Goal: Information Seeking & Learning: Learn about a topic

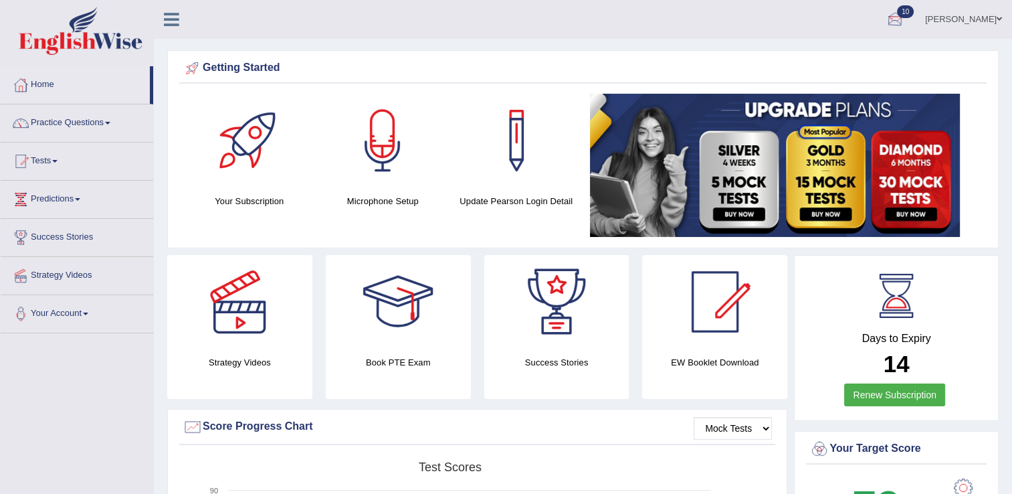
click at [905, 17] on div at bounding box center [895, 20] width 20 height 20
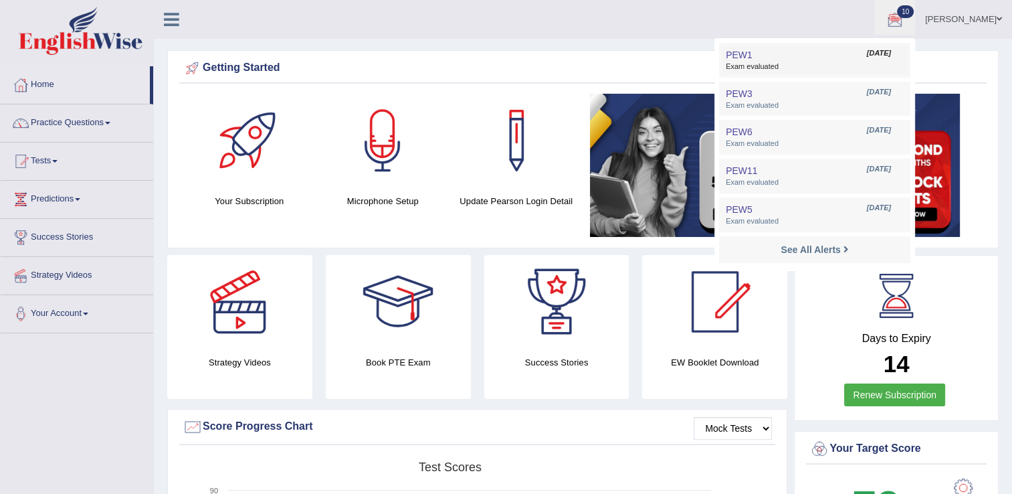
click at [811, 53] on link "PEW1 Aug 26, 2025 Exam evaluated" at bounding box center [815, 60] width 185 height 28
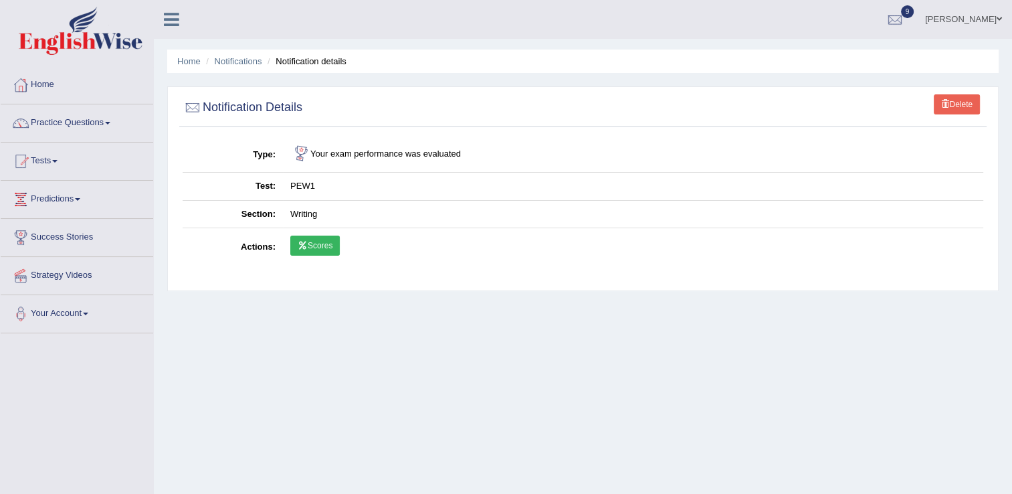
click at [312, 242] on link "Scores" at bounding box center [315, 246] width 50 height 20
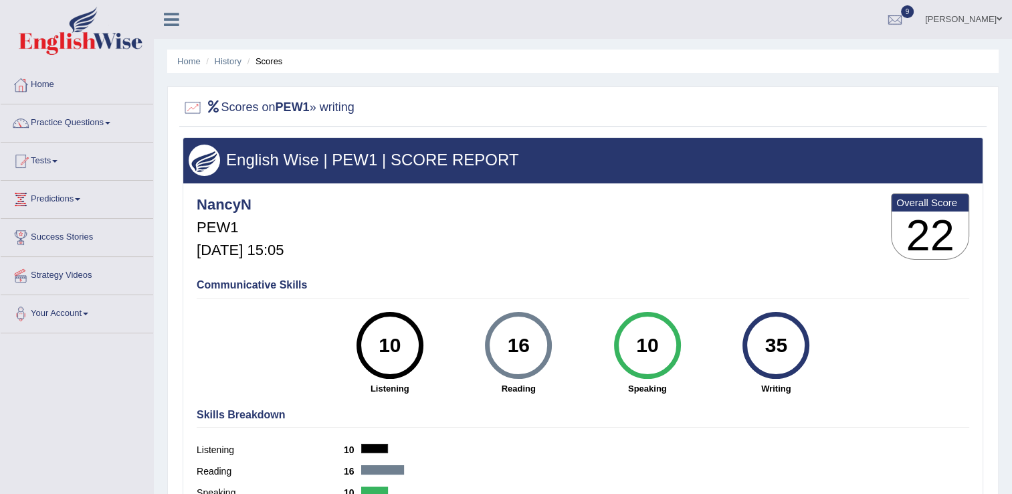
click at [53, 79] on link "Home" at bounding box center [77, 82] width 153 height 33
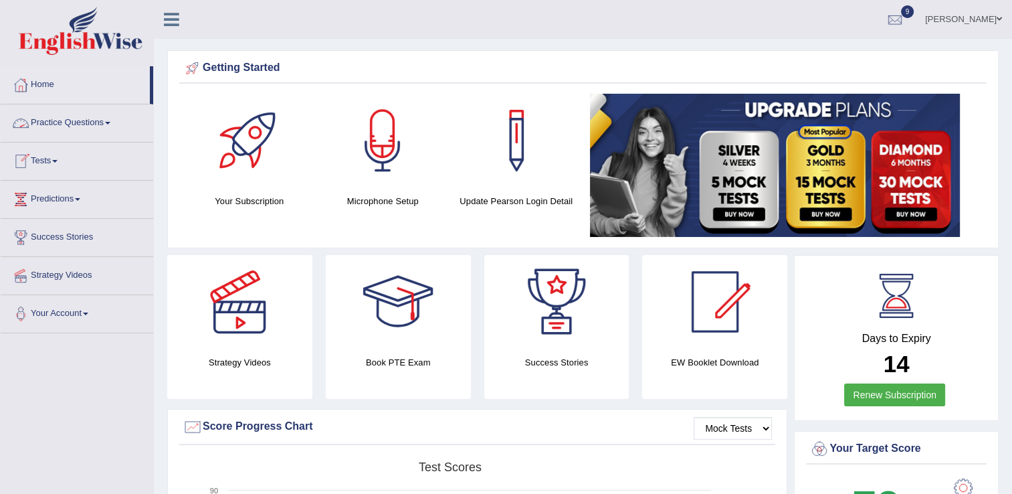
click at [56, 118] on link "Practice Questions" at bounding box center [77, 120] width 153 height 33
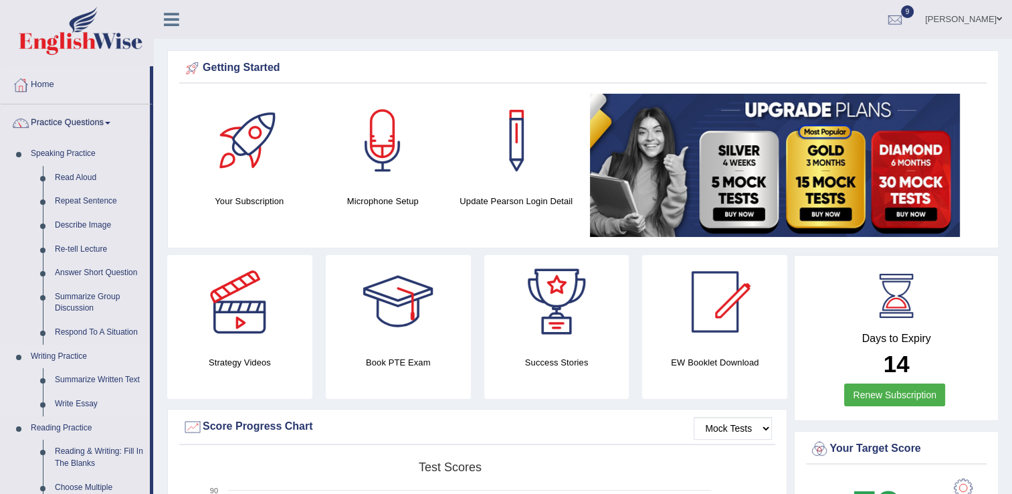
click at [72, 362] on link "Writing Practice" at bounding box center [87, 357] width 125 height 24
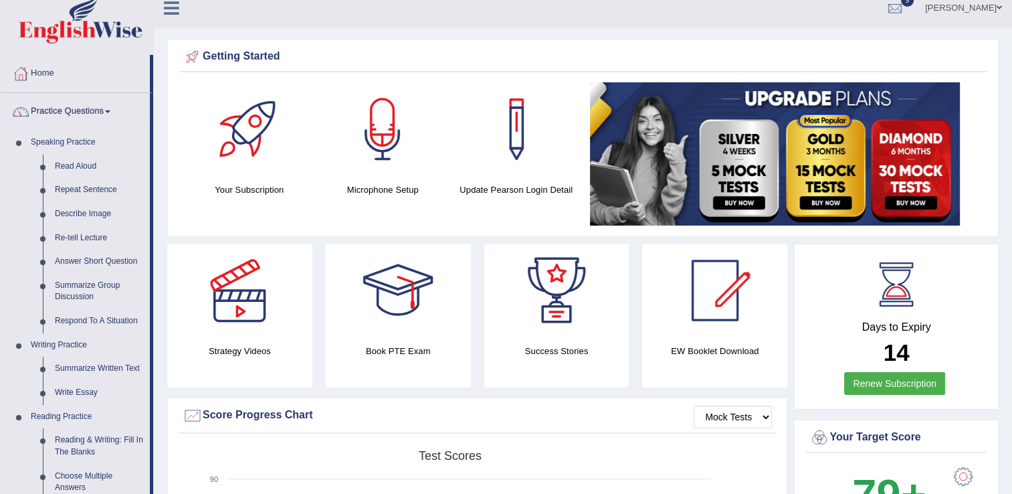
scroll to position [1, 0]
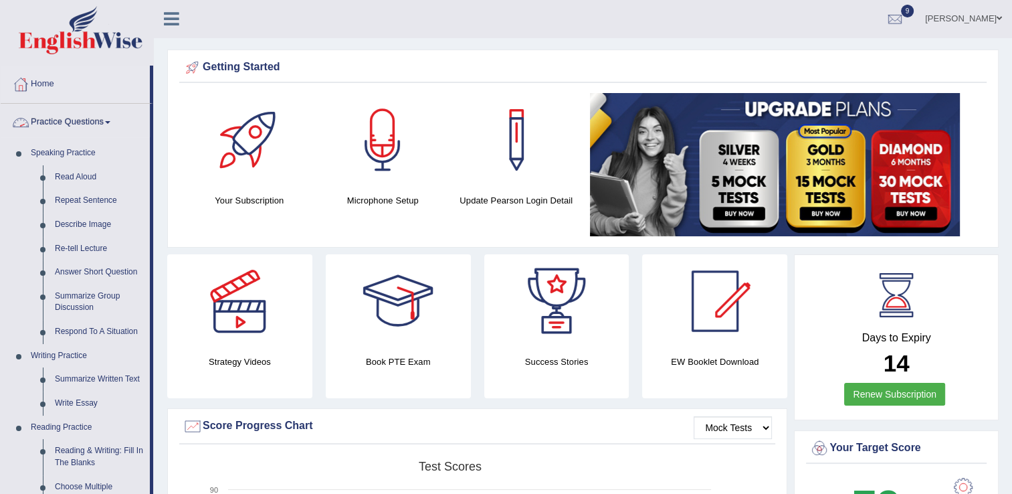
click at [55, 124] on link "Practice Questions" at bounding box center [75, 120] width 149 height 33
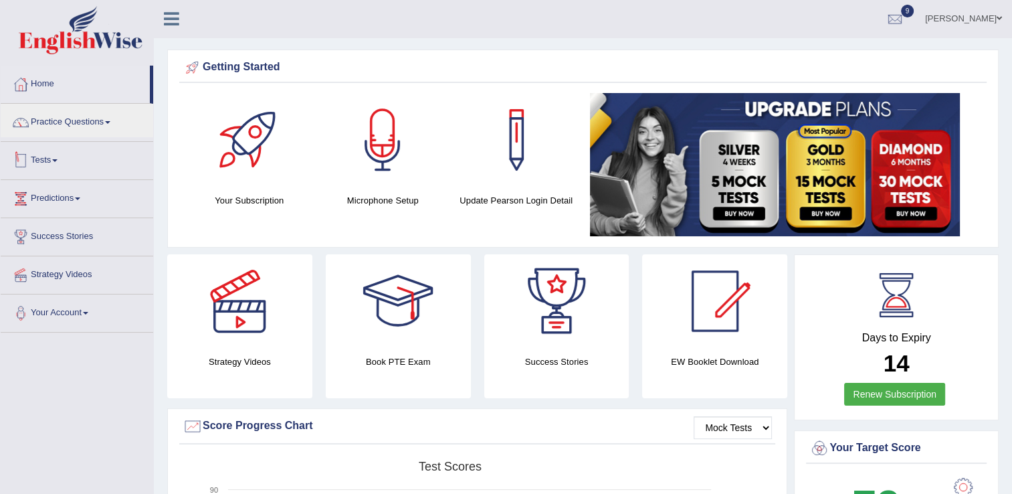
click at [54, 159] on link "Tests" at bounding box center [77, 158] width 153 height 33
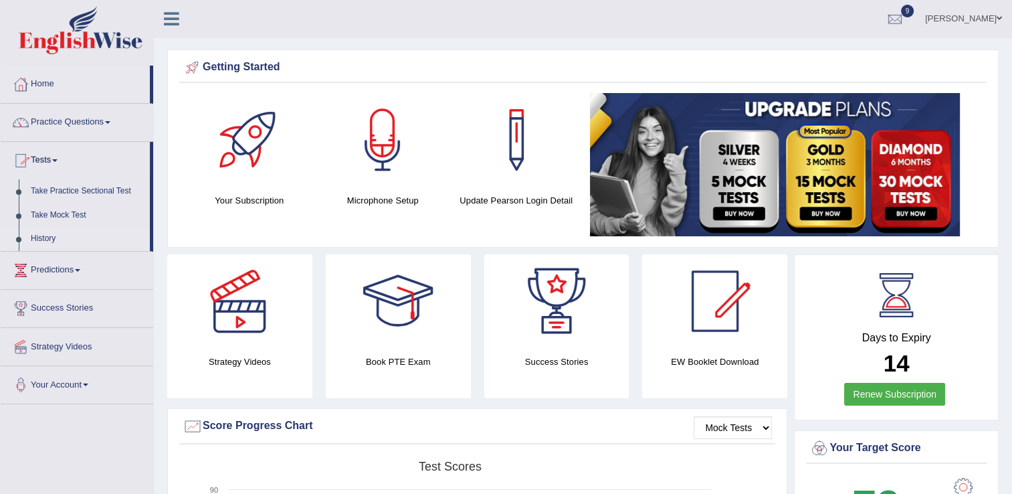
click at [52, 240] on link "History" at bounding box center [87, 239] width 125 height 24
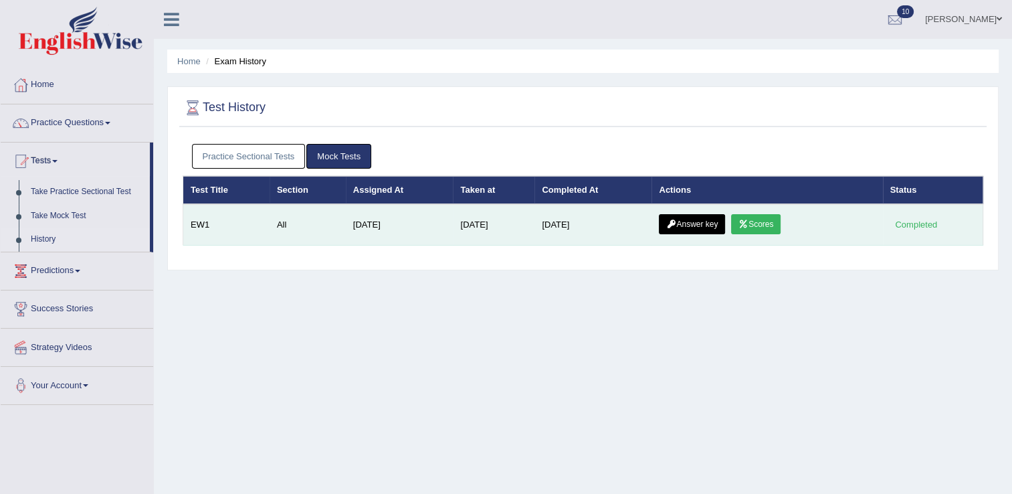
drag, startPoint x: 766, startPoint y: 208, endPoint x: 779, endPoint y: 224, distance: 20.5
drag, startPoint x: 779, startPoint y: 224, endPoint x: 767, endPoint y: 218, distance: 13.5
click at [767, 218] on link "Scores" at bounding box center [756, 224] width 50 height 20
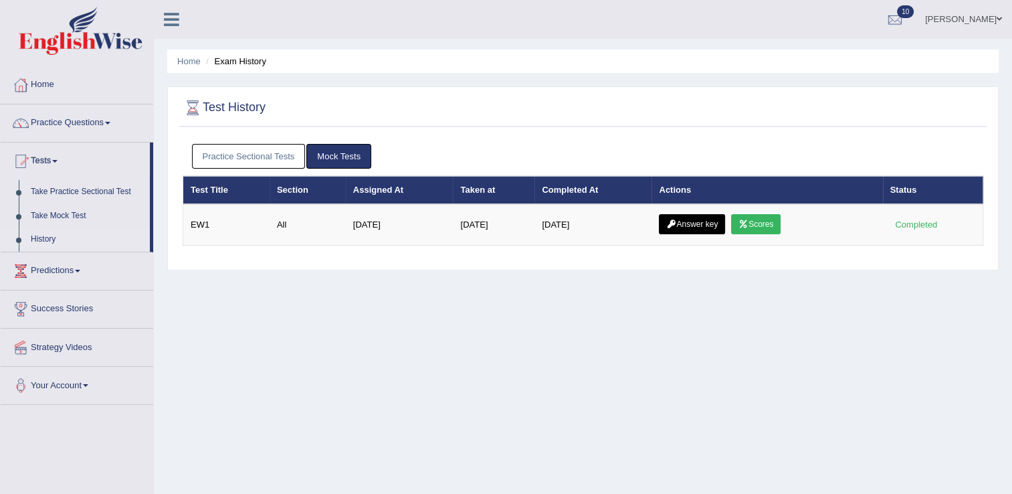
click at [286, 152] on link "Practice Sectional Tests" at bounding box center [249, 156] width 114 height 25
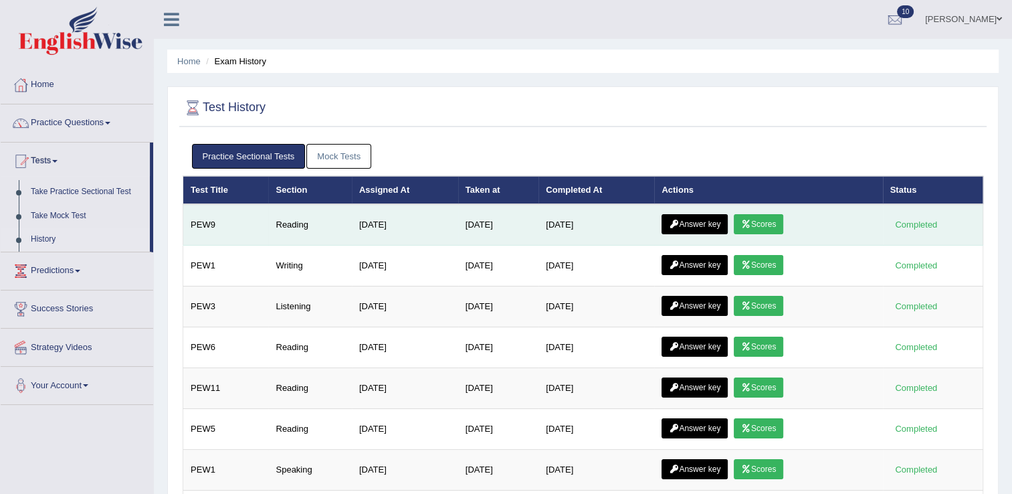
click at [760, 214] on link "Scores" at bounding box center [759, 224] width 50 height 20
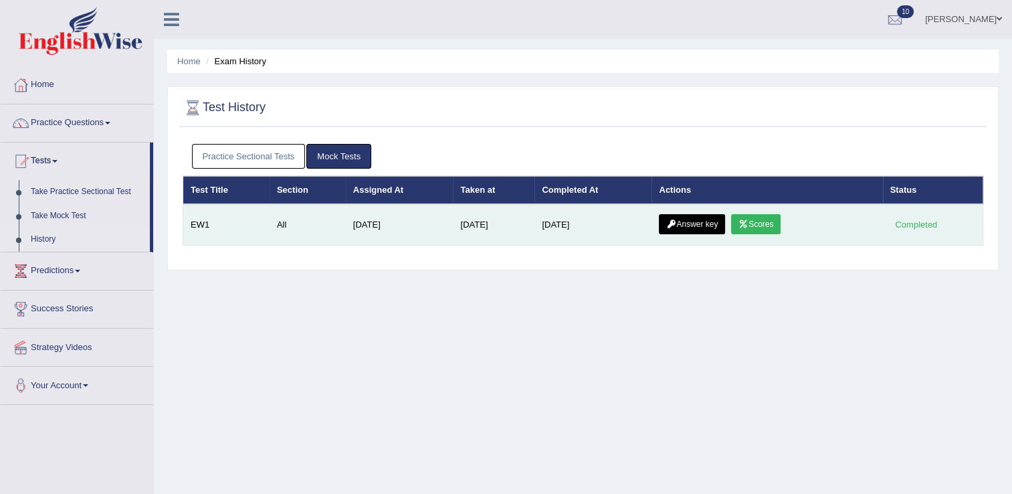
click at [720, 223] on link "Answer key" at bounding box center [692, 224] width 66 height 20
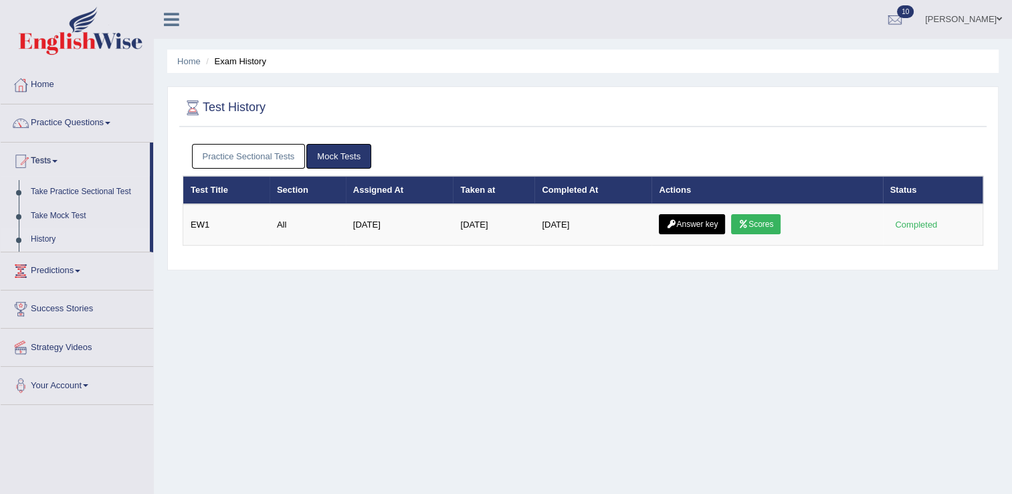
click at [283, 157] on link "Practice Sectional Tests" at bounding box center [249, 156] width 114 height 25
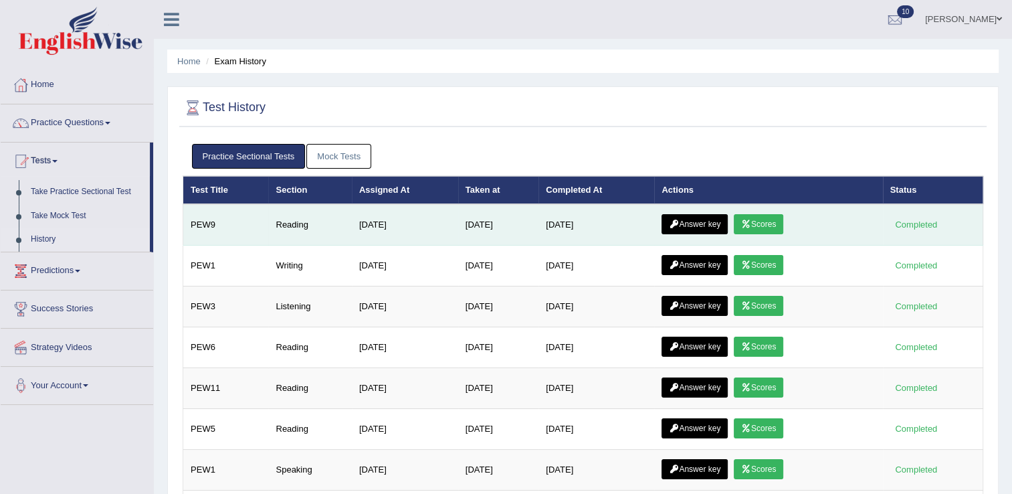
click at [763, 221] on link "Scores" at bounding box center [759, 224] width 50 height 20
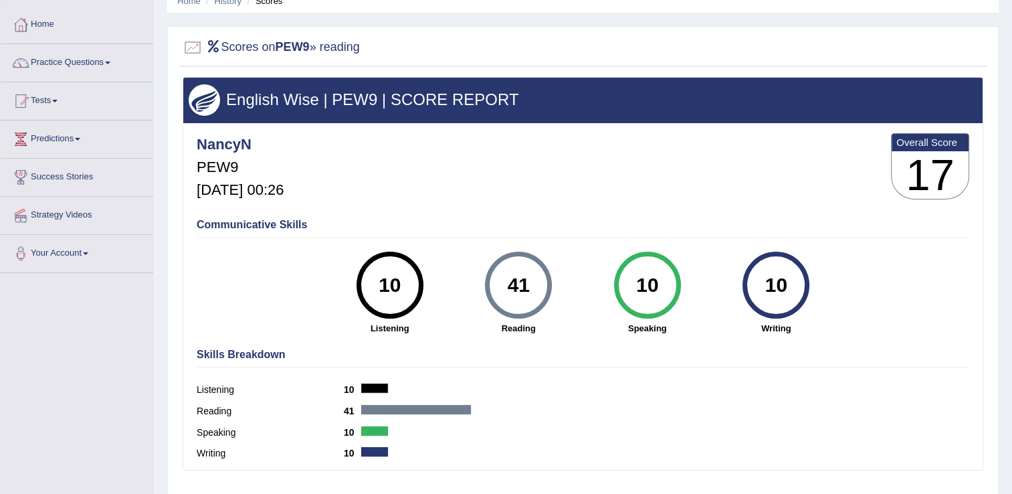
scroll to position [56, 0]
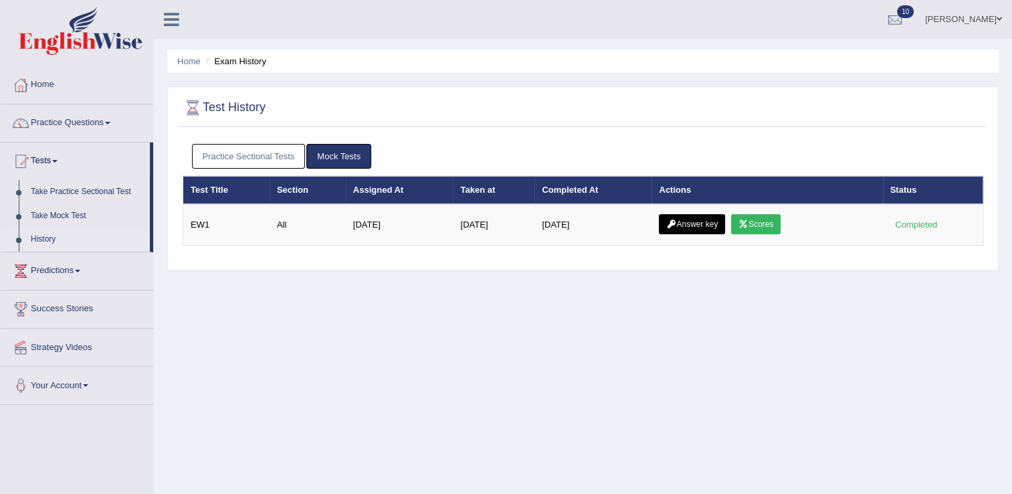
click at [300, 154] on link "Practice Sectional Tests" at bounding box center [249, 156] width 114 height 25
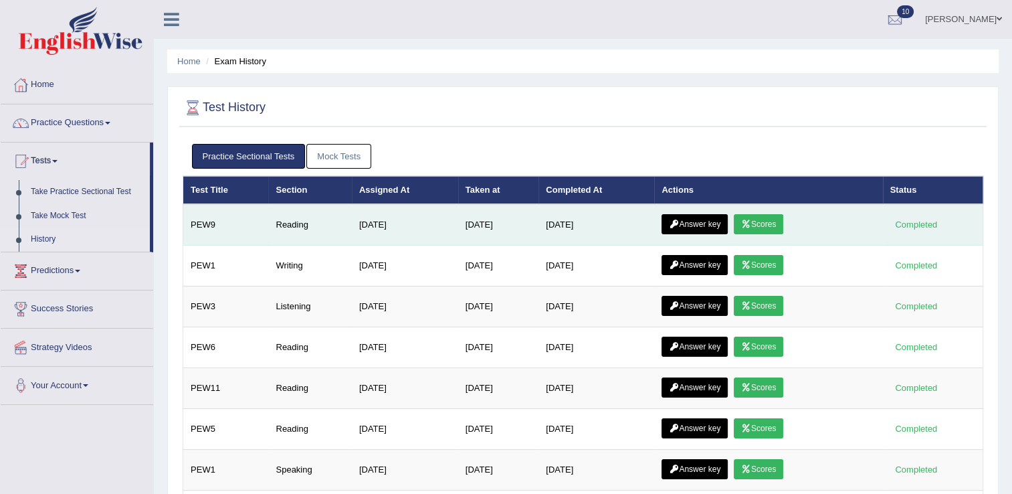
click at [714, 219] on link "Answer key" at bounding box center [695, 224] width 66 height 20
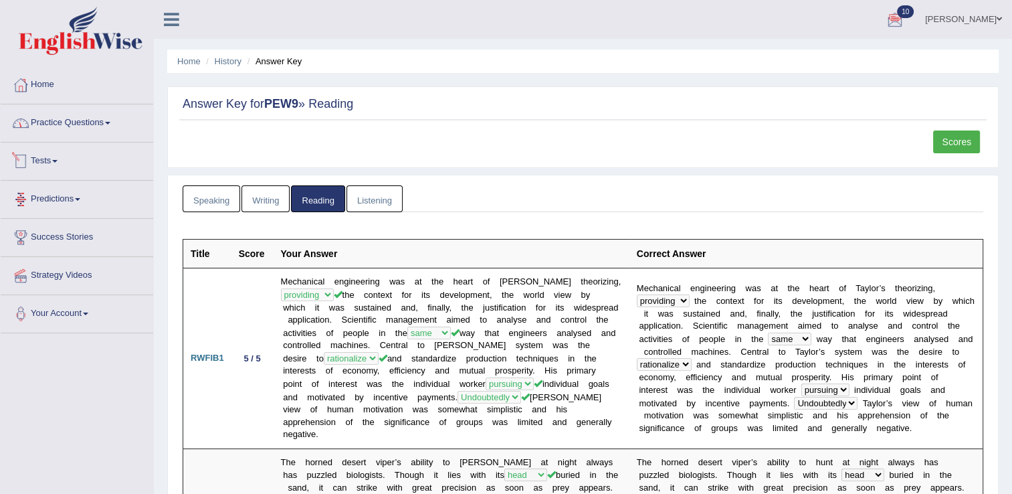
click at [59, 124] on link "Practice Questions" at bounding box center [77, 120] width 153 height 33
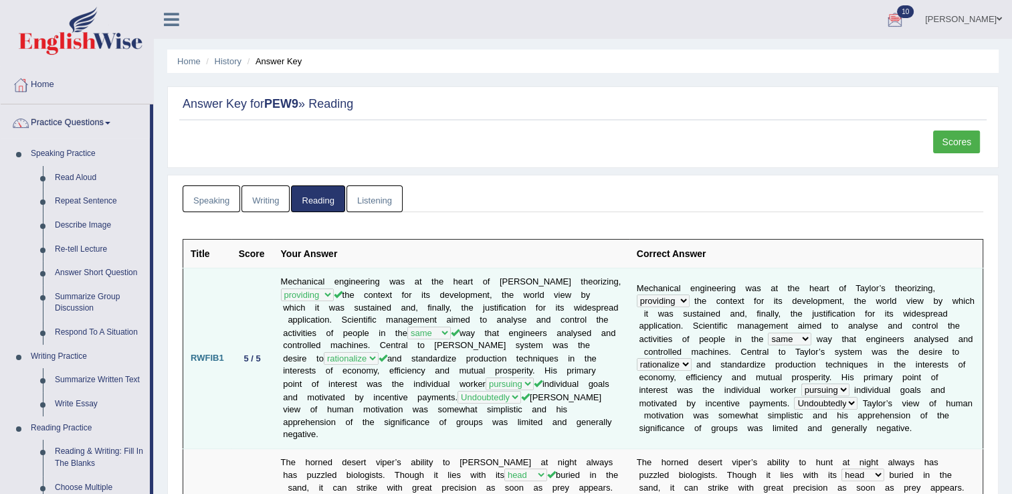
drag, startPoint x: 154, startPoint y: 169, endPoint x: 189, endPoint y: 298, distance: 134.4
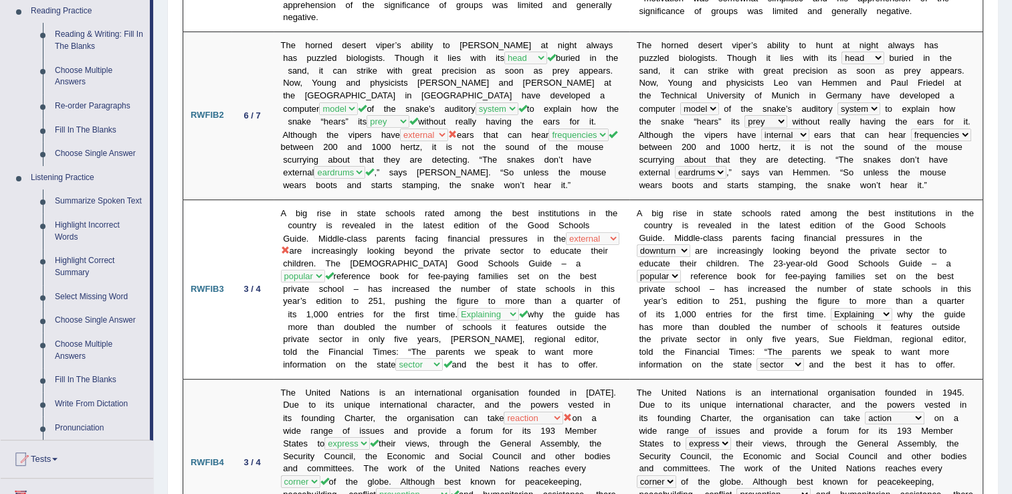
scroll to position [420, 0]
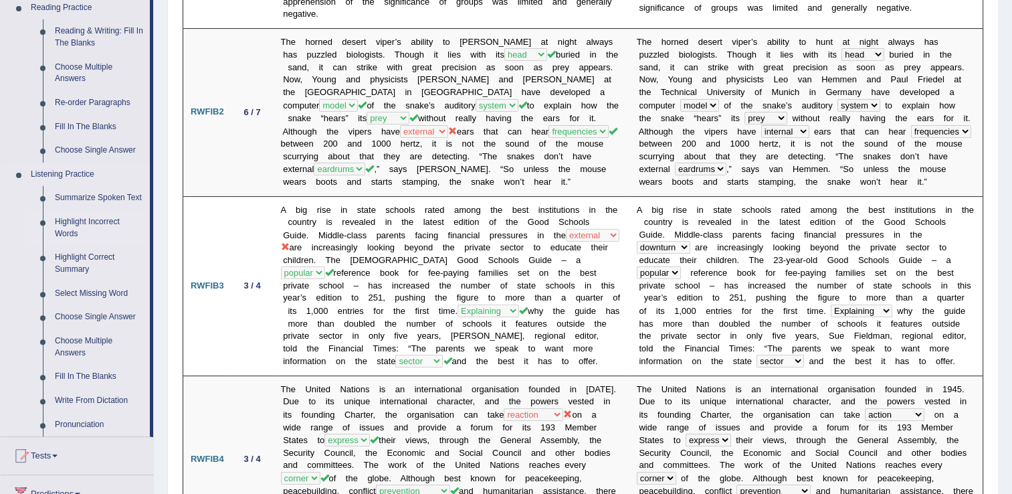
click at [86, 222] on link "Highlight Incorrect Words" at bounding box center [99, 227] width 101 height 35
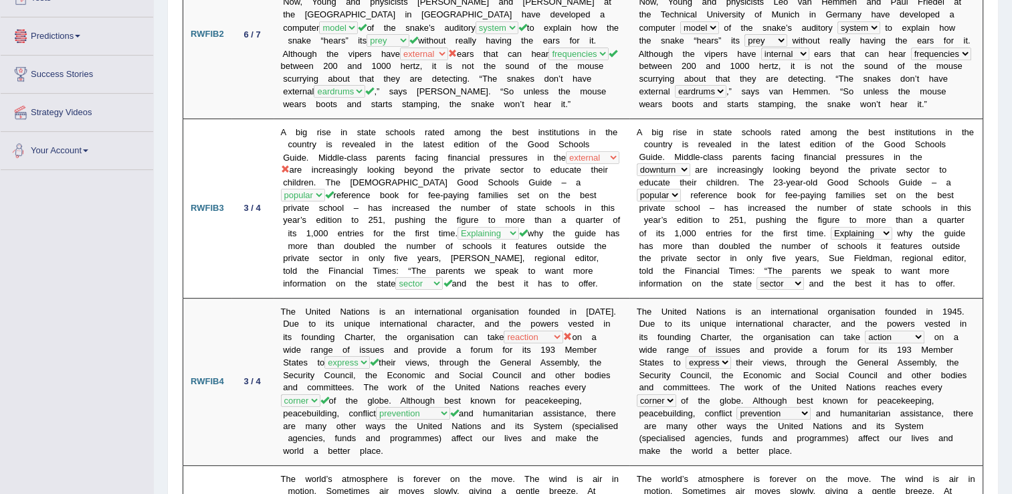
scroll to position [915, 0]
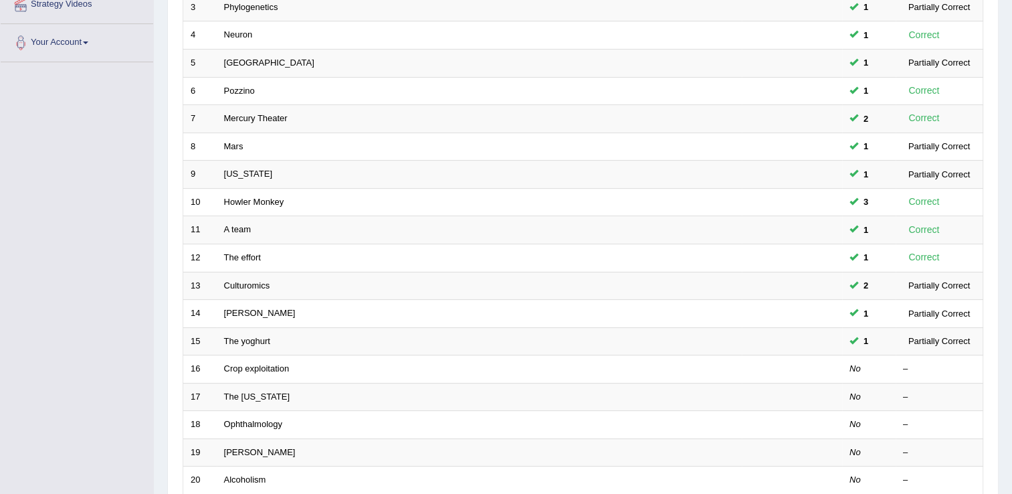
scroll to position [276, 0]
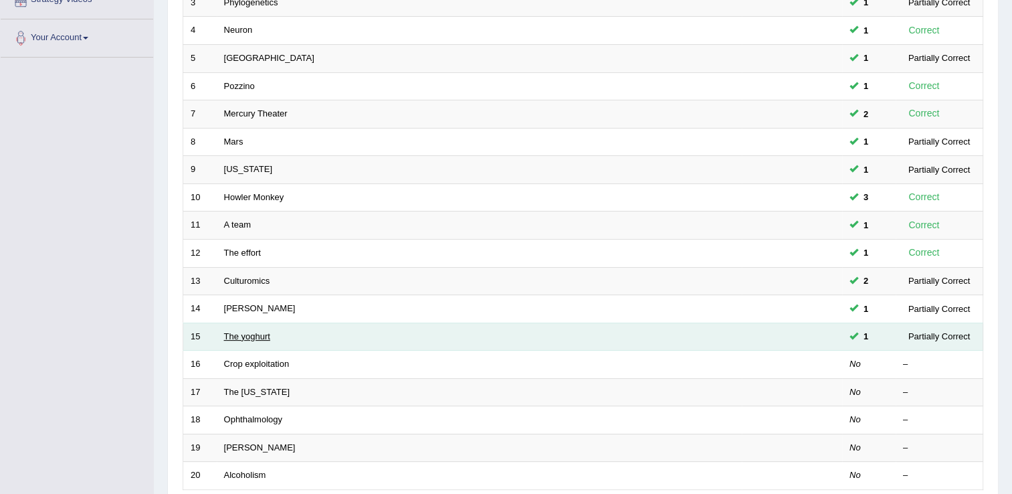
click at [239, 336] on link "The yoghurt" at bounding box center [247, 336] width 46 height 10
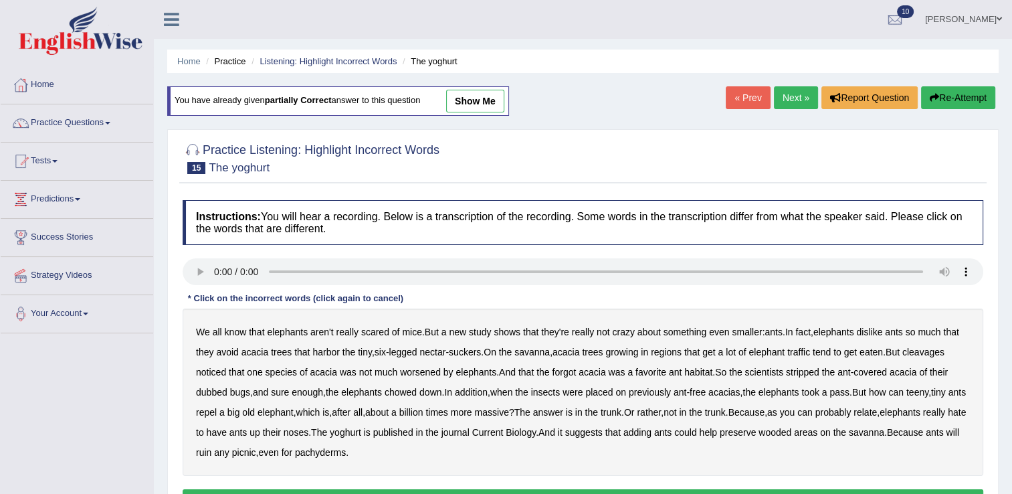
click at [749, 240] on h4 "Instructions: You will hear a recording. Below is a transcription of the record…" at bounding box center [583, 222] width 801 height 45
click at [921, 347] on b "cleavages" at bounding box center [924, 352] width 42 height 11
click at [427, 367] on b "worsened" at bounding box center [420, 372] width 41 height 11
click at [570, 372] on b "forgot" at bounding box center [564, 372] width 24 height 11
click at [672, 401] on div "We all know that elephants aren't really scared of mice . But a new study shows…" at bounding box center [583, 391] width 801 height 167
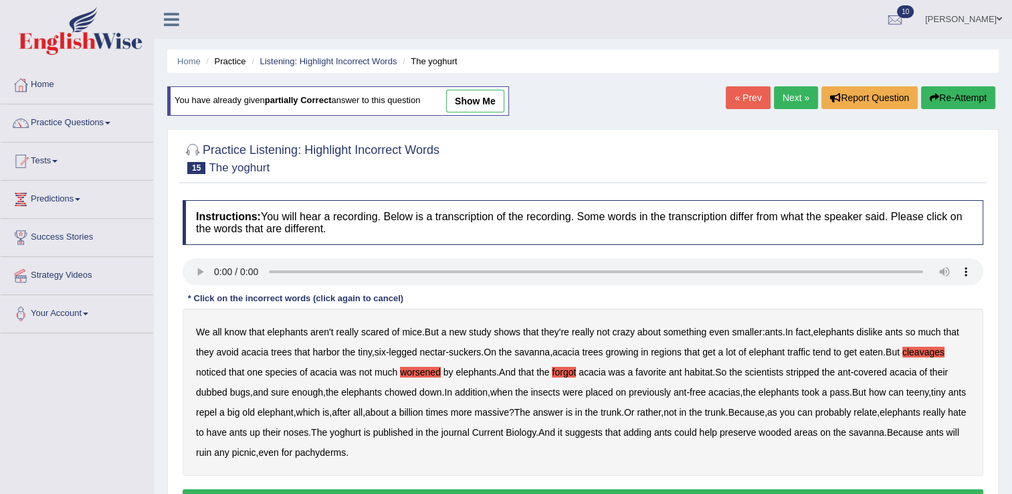
click at [672, 401] on div "We all know that elephants aren't really scared of mice . But a new study shows…" at bounding box center [583, 391] width 801 height 167
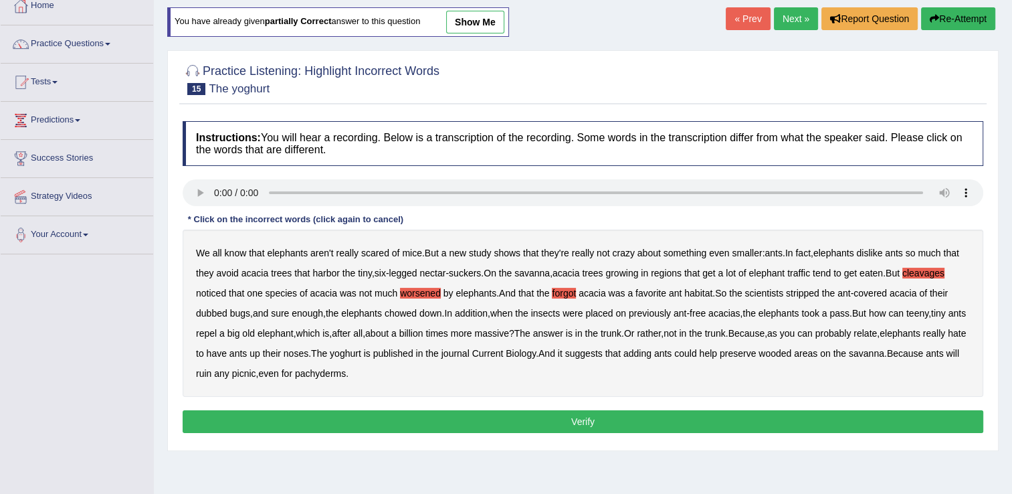
scroll to position [80, 0]
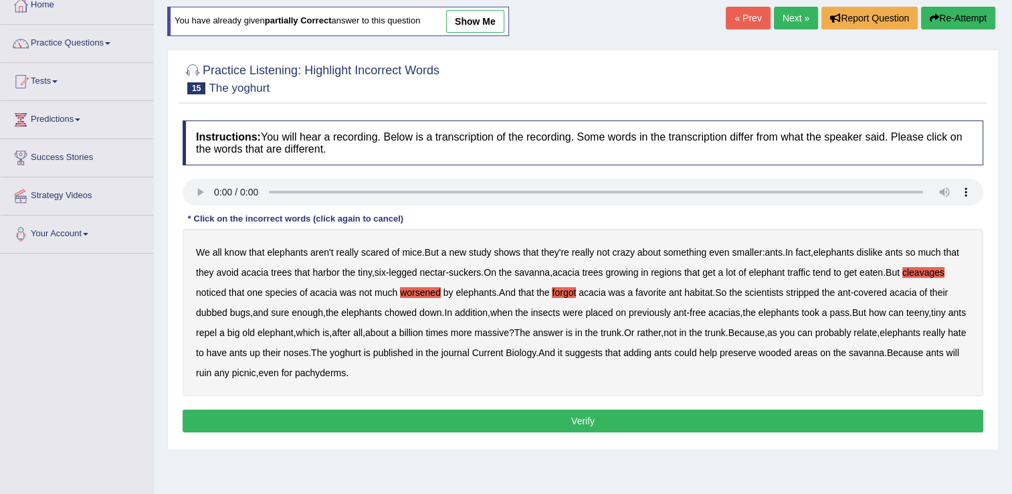
click at [361, 349] on b "yoghurt" at bounding box center [345, 352] width 31 height 11
click at [392, 413] on button "Verify" at bounding box center [583, 420] width 801 height 23
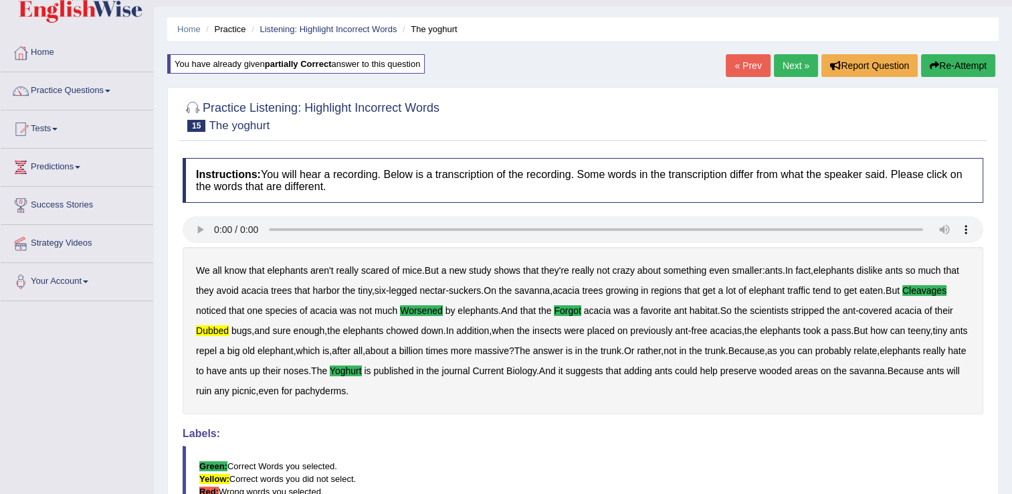
scroll to position [29, 0]
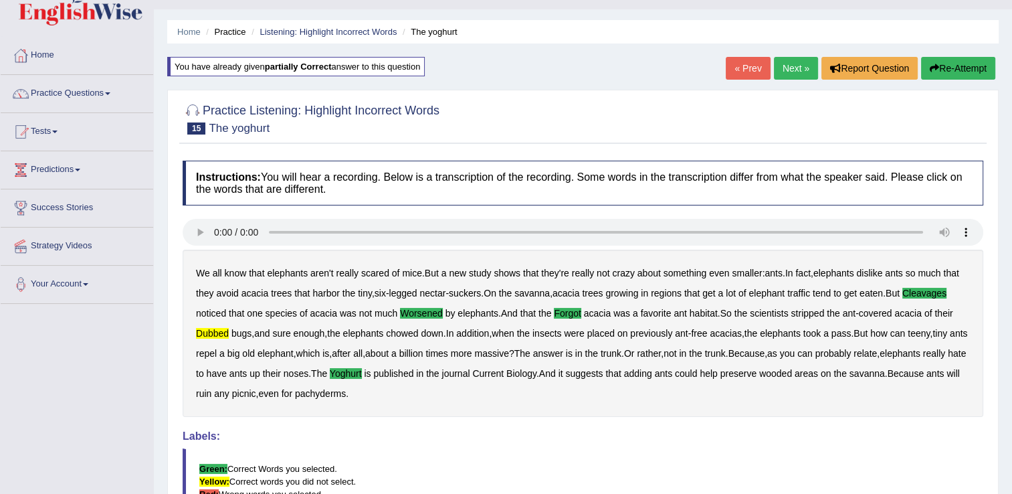
click at [792, 62] on link "Next »" at bounding box center [796, 68] width 44 height 23
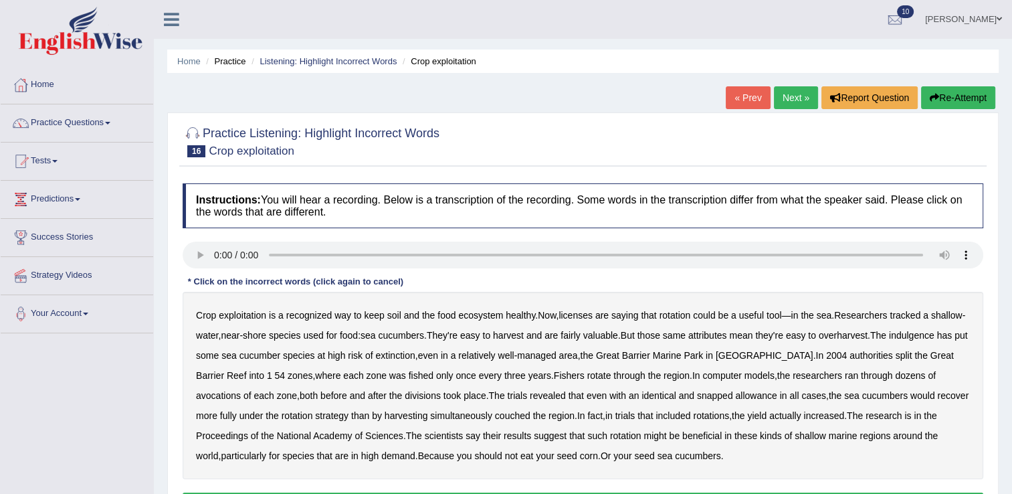
click at [588, 310] on b "licenses" at bounding box center [576, 315] width 34 height 11
click at [915, 335] on b "indulgence" at bounding box center [911, 335] width 45 height 11
click at [241, 390] on b "avocations" at bounding box center [218, 395] width 45 height 11
click at [697, 392] on b "snapped" at bounding box center [715, 395] width 36 height 11
click at [495, 416] on b "couched" at bounding box center [512, 415] width 35 height 11
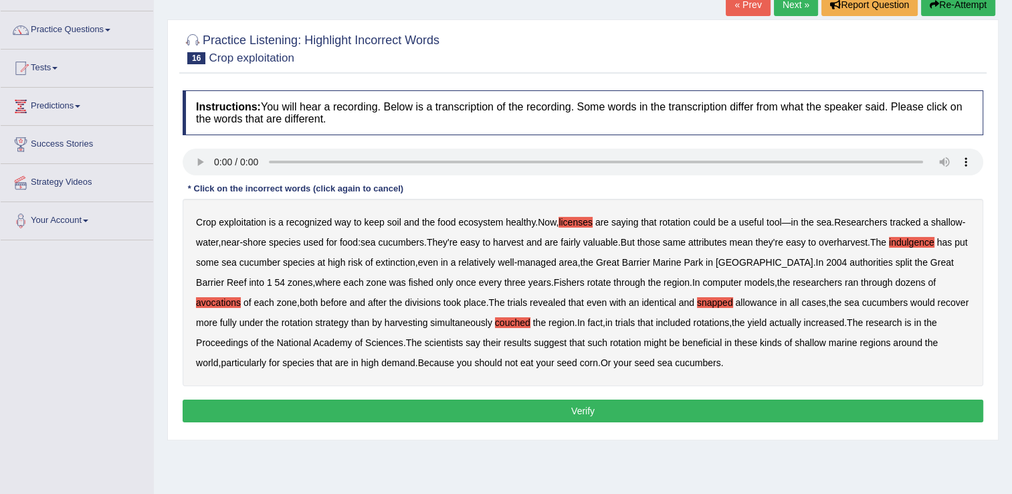
scroll to position [105, 0]
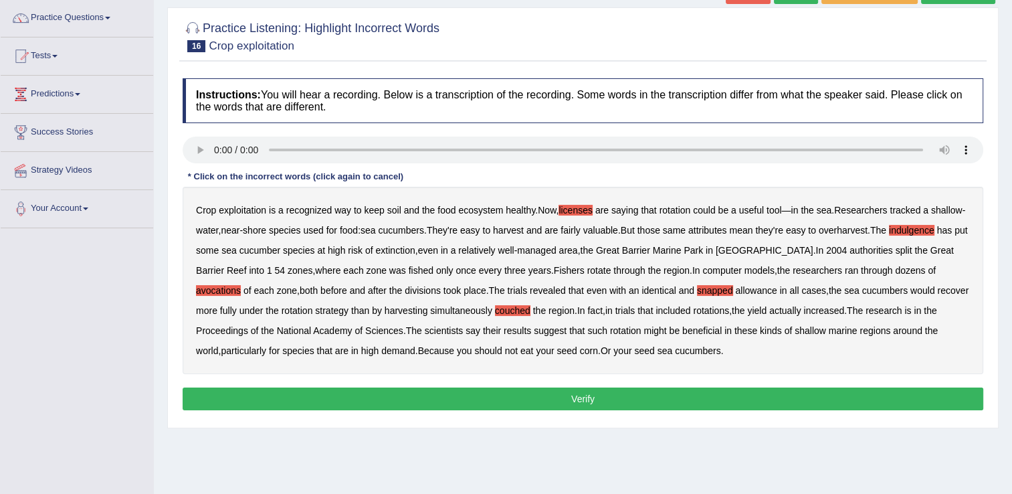
click at [704, 399] on button "Verify" at bounding box center [583, 398] width 801 height 23
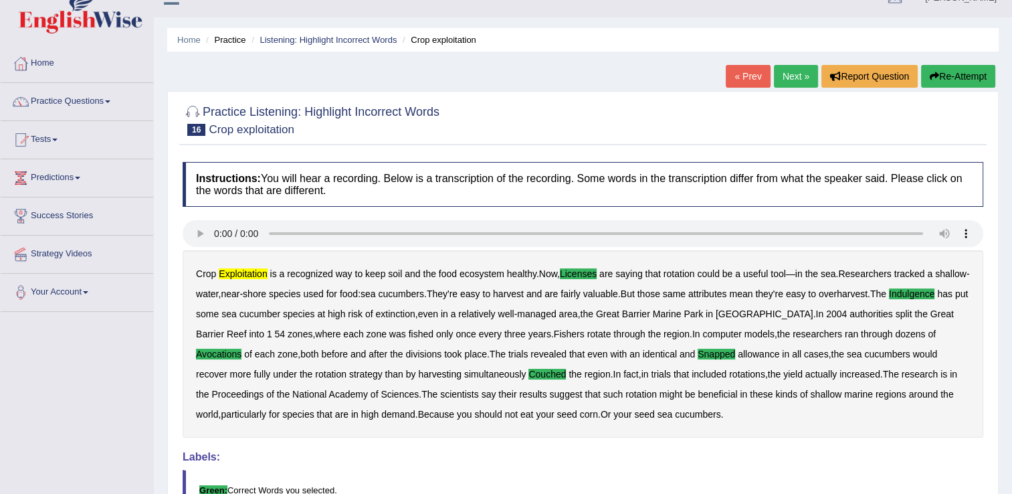
scroll to position [18, 0]
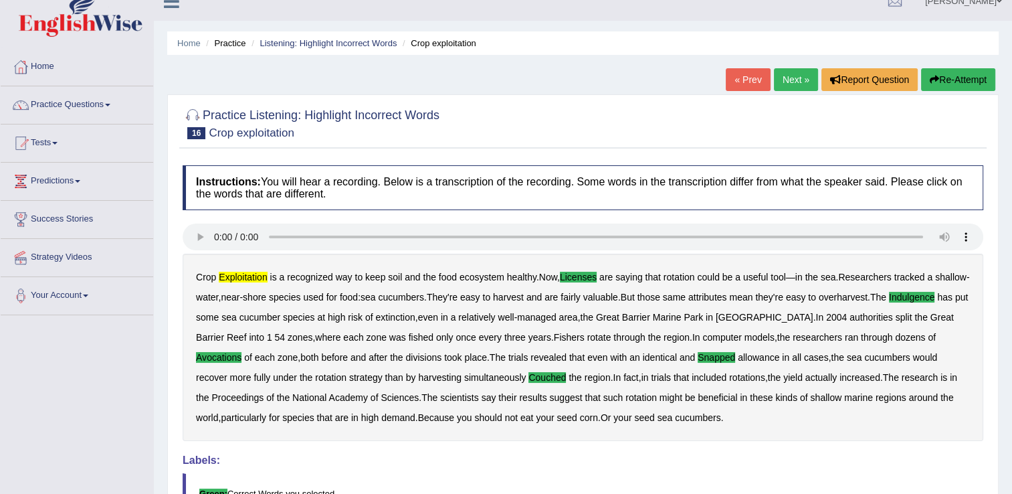
click at [790, 76] on link "Next »" at bounding box center [796, 79] width 44 height 23
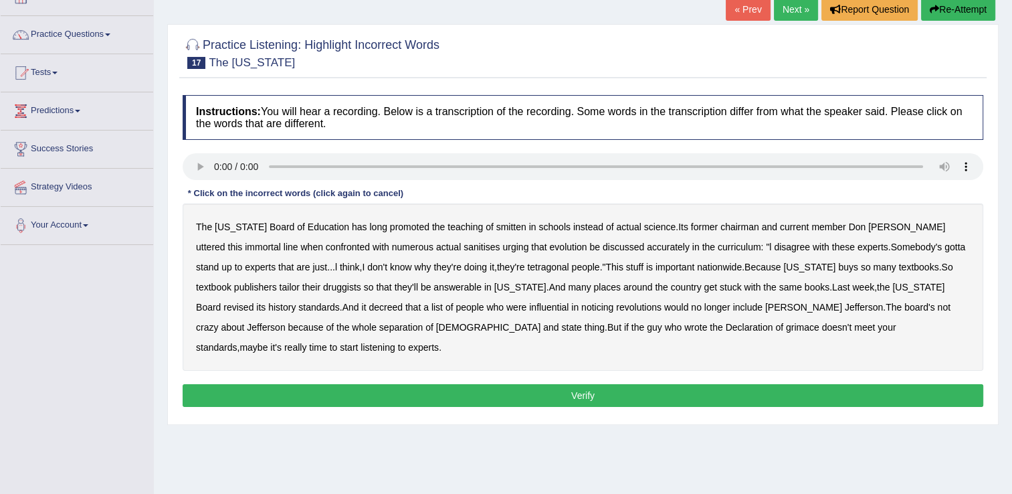
scroll to position [90, 0]
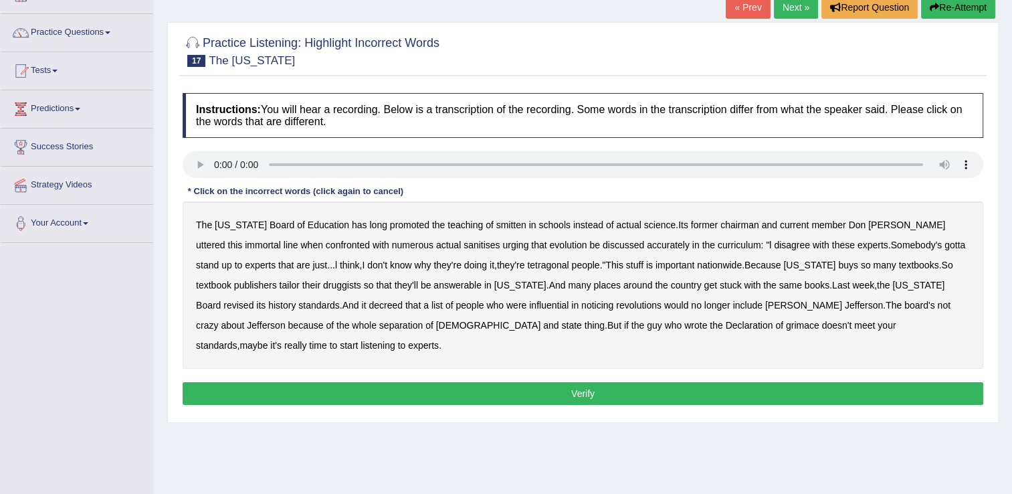
click at [496, 219] on b "smitten" at bounding box center [511, 224] width 30 height 11
click at [464, 242] on b "sanitises" at bounding box center [482, 245] width 36 height 11
click at [603, 240] on b "discussed" at bounding box center [623, 245] width 41 height 11
click at [527, 266] on b "tetragonal" at bounding box center [547, 265] width 41 height 11
click at [323, 288] on b "druggists" at bounding box center [342, 285] width 38 height 11
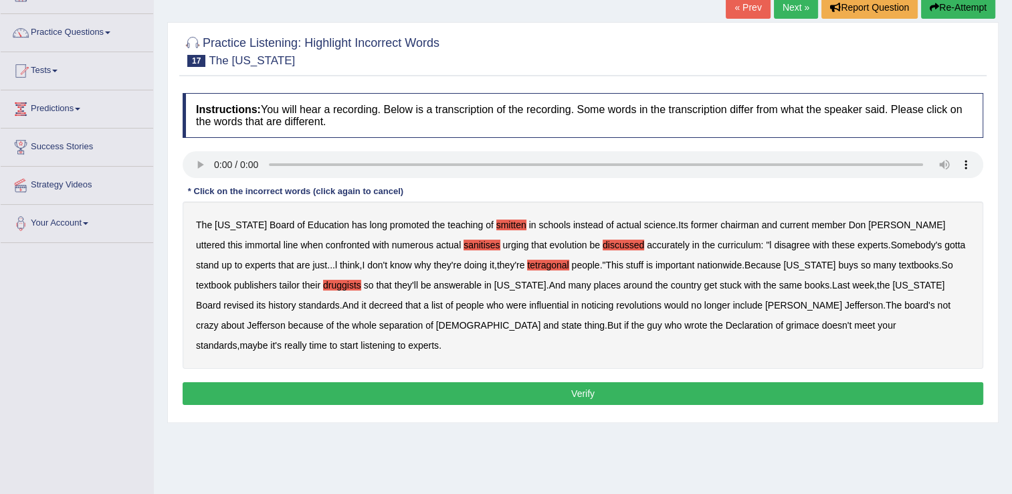
click at [434, 285] on b "answerable" at bounding box center [458, 285] width 48 height 11
click at [581, 304] on b "noticing" at bounding box center [597, 305] width 32 height 11
click at [786, 323] on b "grimace" at bounding box center [802, 325] width 33 height 11
click at [771, 382] on button "Verify" at bounding box center [583, 393] width 801 height 23
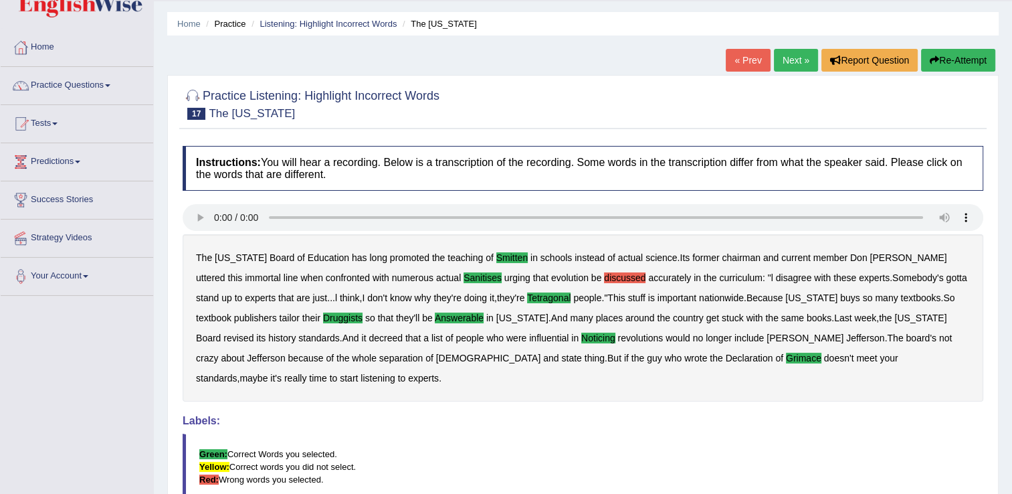
scroll to position [22, 0]
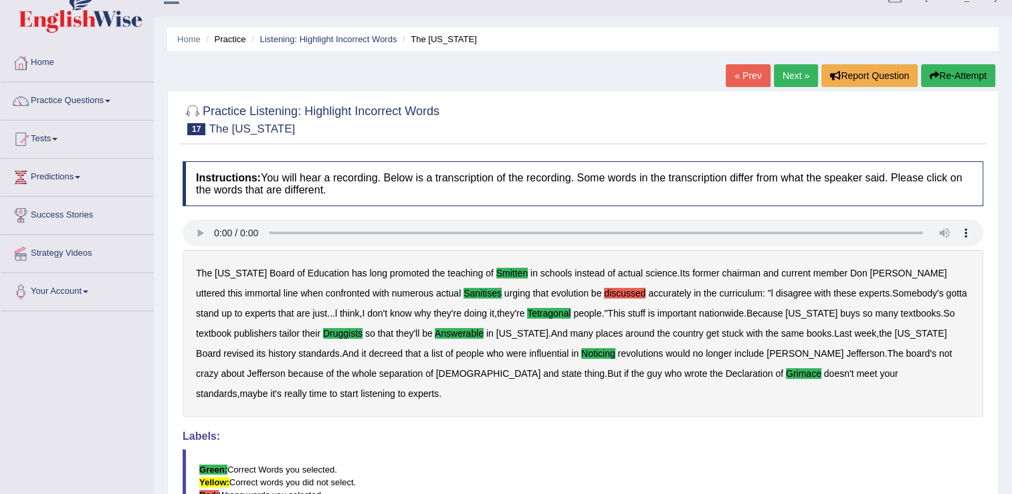
click at [779, 79] on link "Next »" at bounding box center [796, 75] width 44 height 23
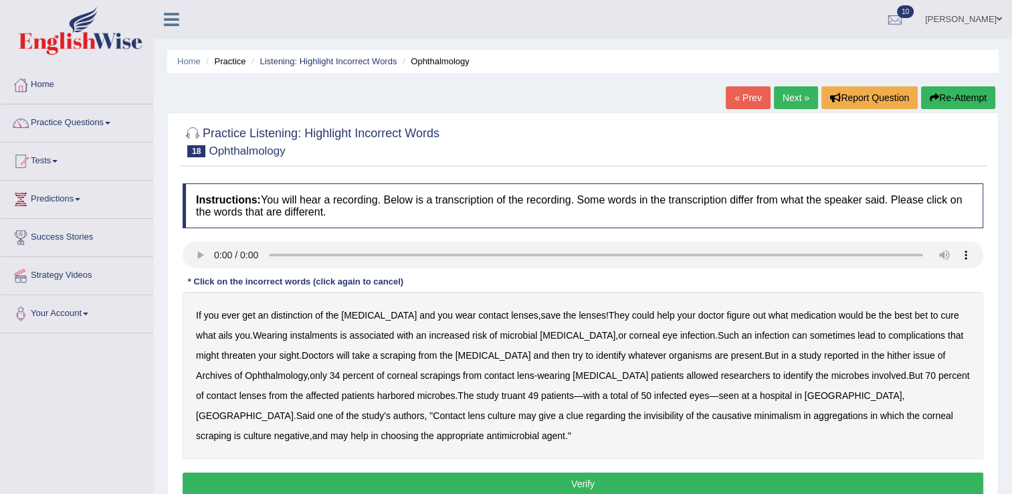
click at [492, 488] on button "Verify" at bounding box center [583, 483] width 801 height 23
click at [289, 312] on b "distinction" at bounding box center [291, 315] width 41 height 11
click at [290, 333] on b "instalments" at bounding box center [314, 335] width 48 height 11
click at [381, 350] on b "scraping" at bounding box center [398, 355] width 35 height 11
click at [887, 353] on b "hither" at bounding box center [898, 355] width 23 height 11
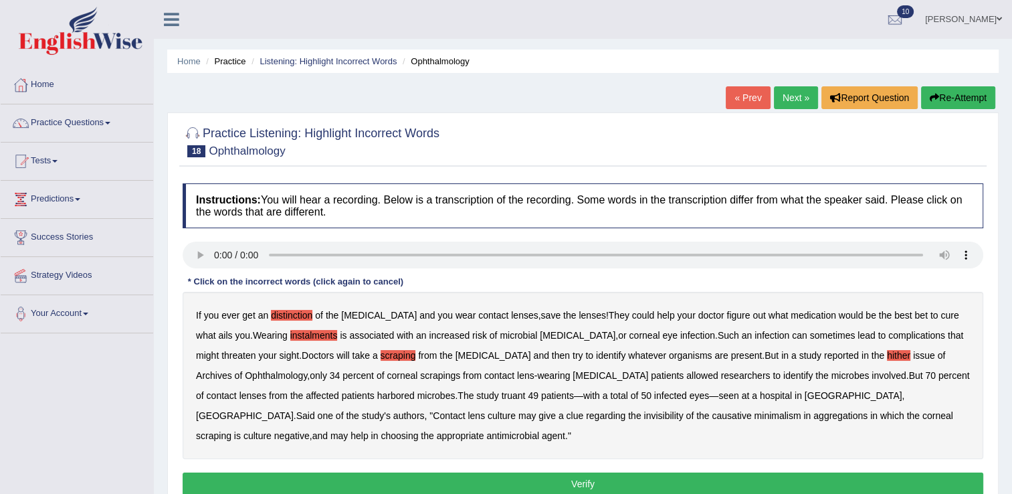
click at [502, 391] on b "truant" at bounding box center [514, 395] width 24 height 11
click at [644, 411] on b "invisibility" at bounding box center [663, 415] width 39 height 11
click at [814, 412] on b "aggregations" at bounding box center [841, 415] width 54 height 11
click at [381, 352] on b "scraping" at bounding box center [398, 355] width 35 height 11
click at [428, 481] on button "Verify" at bounding box center [583, 483] width 801 height 23
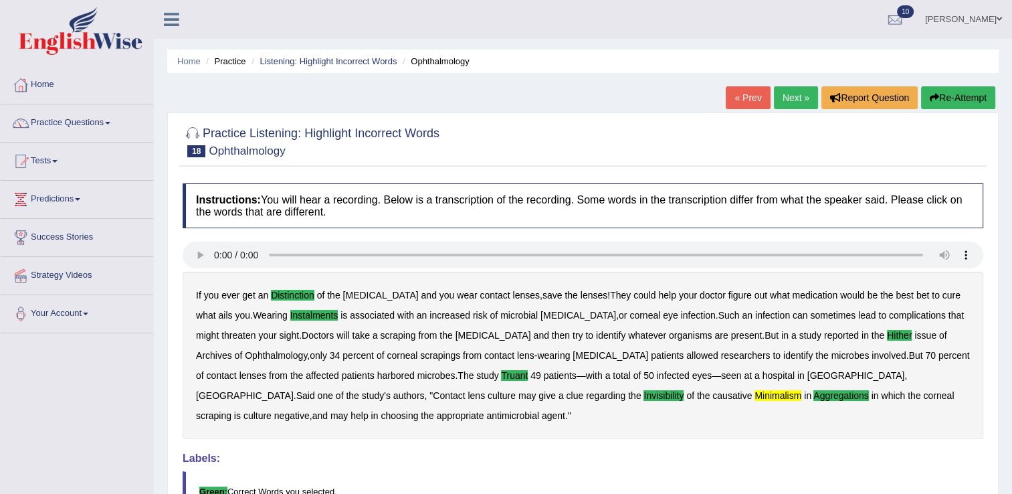
drag, startPoint x: 1010, startPoint y: 177, endPoint x: 1024, endPoint y: 266, distance: 90.1
click at [1012, 266] on html "Toggle navigation Home Practice Questions Speaking Practice Read Aloud Repeat S…" at bounding box center [506, 247] width 1012 height 494
click at [806, 111] on div "« Prev Next » Report Question Re-Attempt" at bounding box center [862, 99] width 273 height 26
click at [798, 94] on link "Next »" at bounding box center [796, 97] width 44 height 23
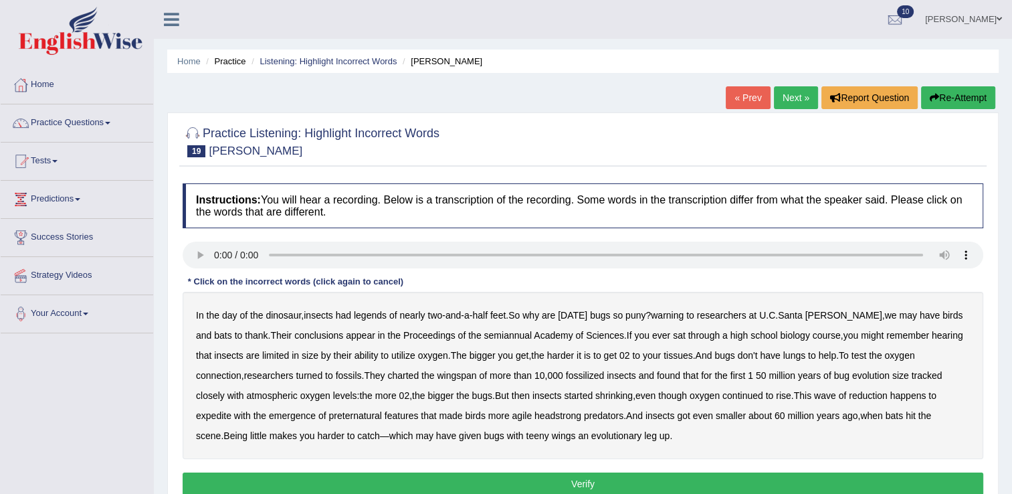
click at [379, 310] on b "legends" at bounding box center [370, 315] width 33 height 11
click at [676, 314] on b "warning" at bounding box center [667, 315] width 33 height 11
click at [484, 333] on b "semiannual" at bounding box center [508, 335] width 48 height 11
click at [232, 410] on b "expedite" at bounding box center [213, 415] width 35 height 11
click at [329, 418] on b "preternatural" at bounding box center [355, 415] width 53 height 11
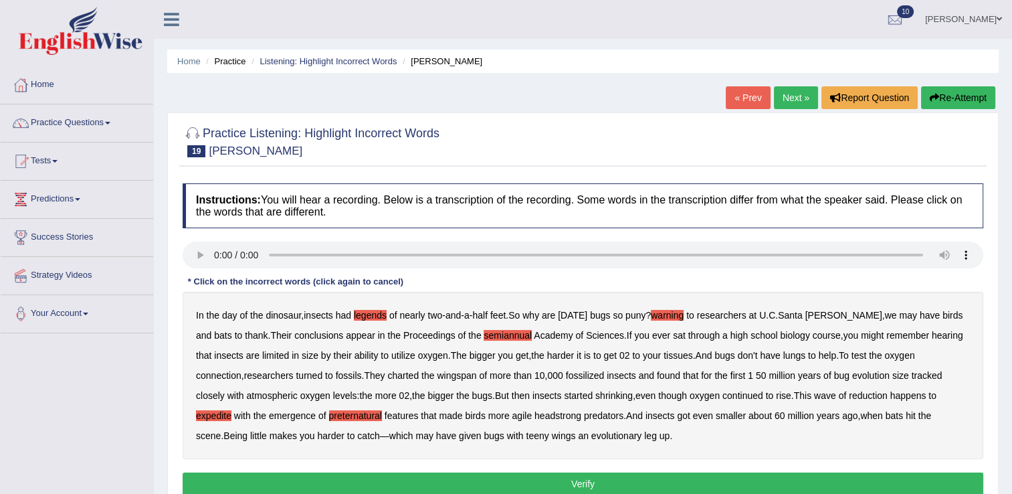
click at [569, 483] on button "Verify" at bounding box center [583, 483] width 801 height 23
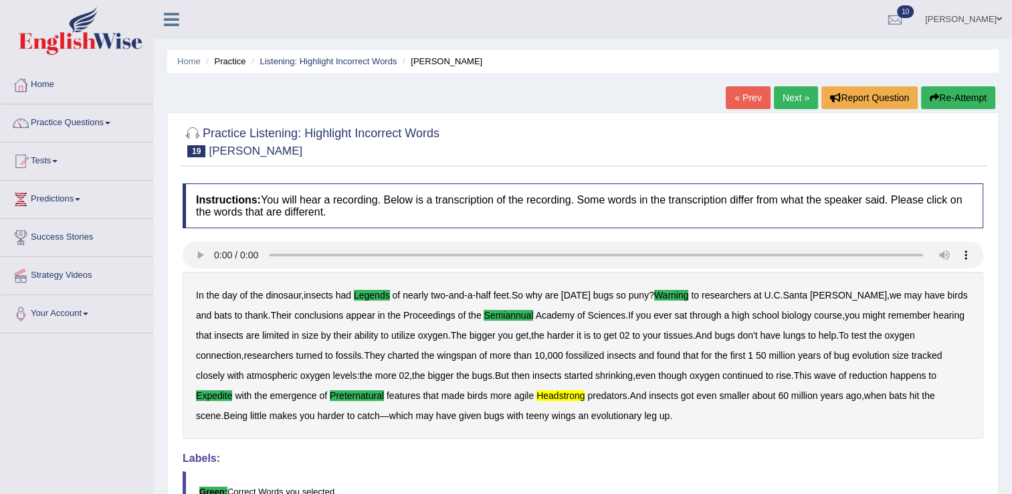
click at [781, 100] on link "Next »" at bounding box center [796, 97] width 44 height 23
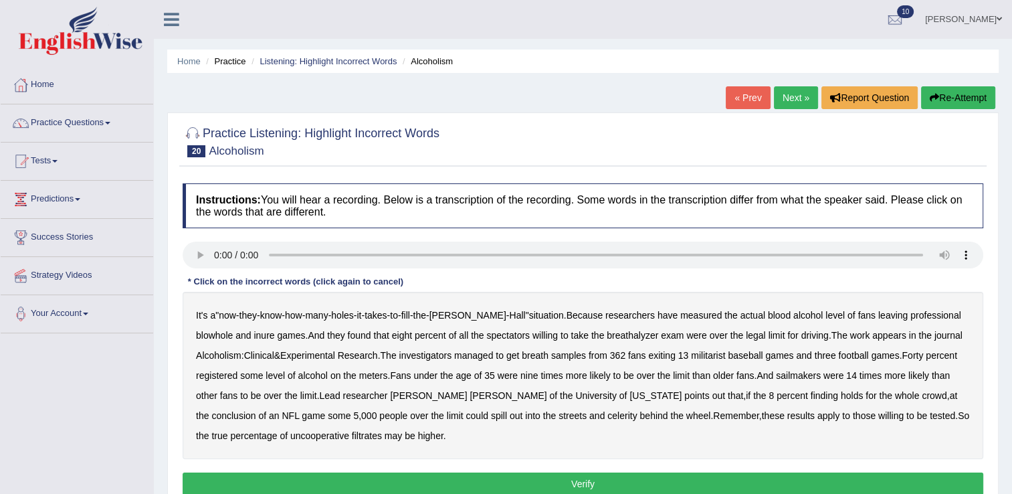
click at [233, 330] on b "blowhole" at bounding box center [214, 335] width 37 height 11
click at [254, 333] on b "inure" at bounding box center [264, 335] width 21 height 11
click at [776, 373] on b "sailmakers" at bounding box center [798, 375] width 45 height 11
click at [608, 413] on b "celerity" at bounding box center [622, 415] width 29 height 11
click at [352, 430] on b "filtrates" at bounding box center [367, 435] width 30 height 11
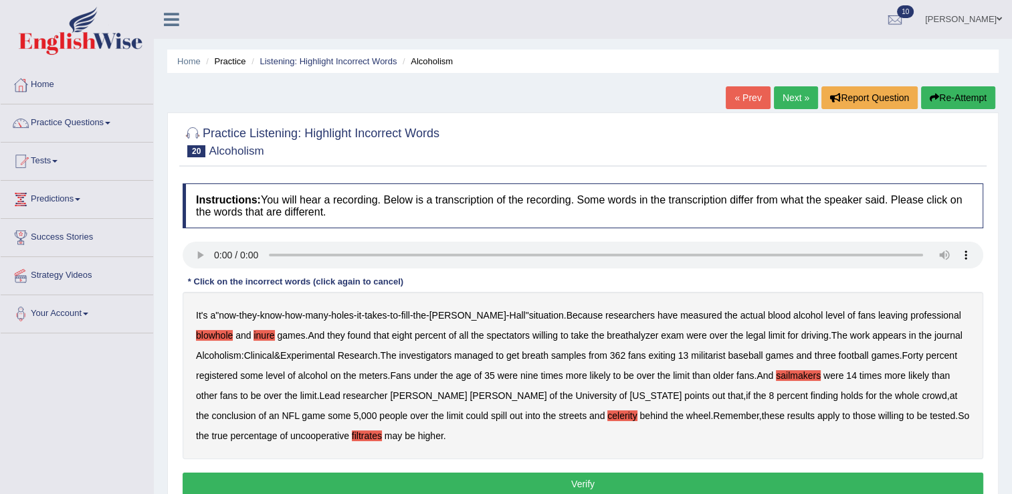
click at [313, 480] on button "Verify" at bounding box center [583, 483] width 801 height 23
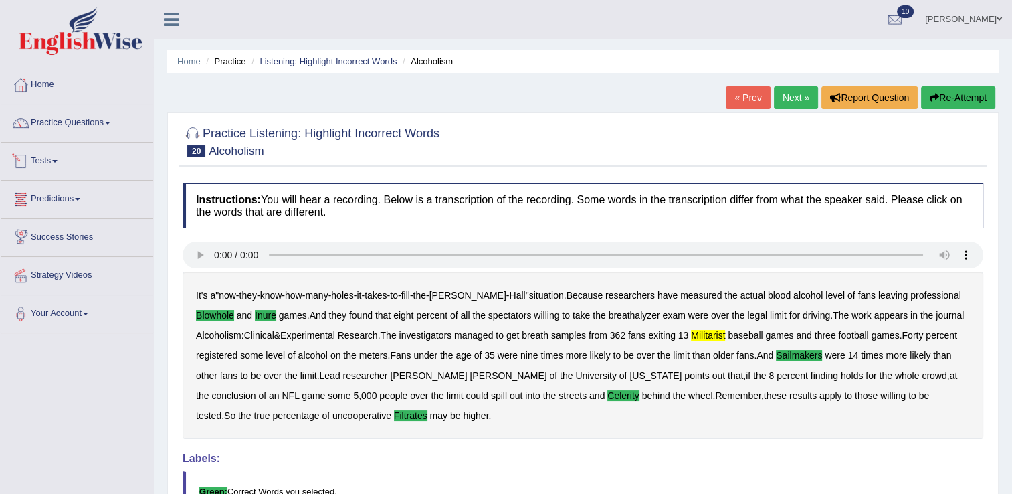
click at [46, 161] on link "Tests" at bounding box center [77, 159] width 153 height 33
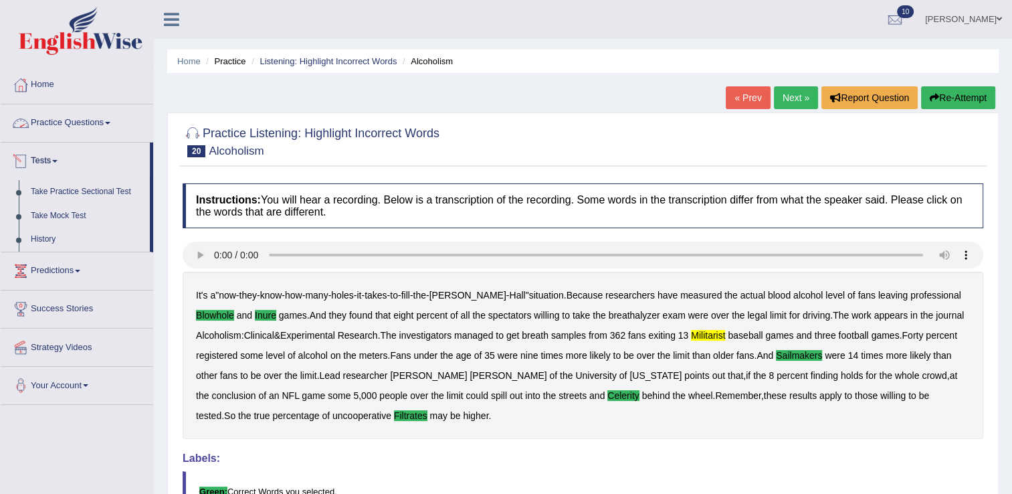
click at [82, 121] on link "Practice Questions" at bounding box center [77, 120] width 153 height 33
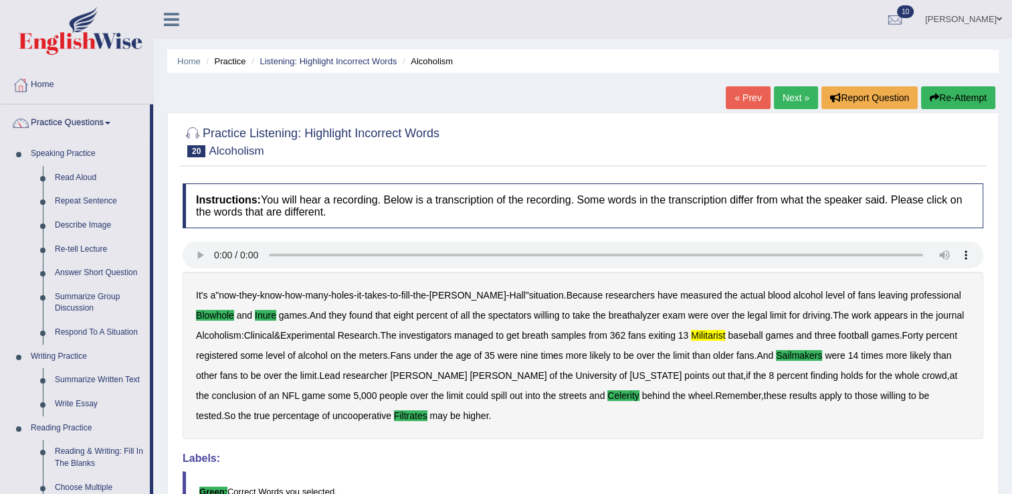
drag, startPoint x: 153, startPoint y: 147, endPoint x: 167, endPoint y: 213, distance: 67.7
click at [167, 213] on div "Toggle navigation Home Practice Questions Speaking Practice Read Aloud Repeat S…" at bounding box center [506, 348] width 1012 height 696
click at [161, 92] on div "Home Practice Listening: Highlight Incorrect Words Alcoholism « Prev Next » Rep…" at bounding box center [583, 334] width 858 height 669
drag, startPoint x: 153, startPoint y: 130, endPoint x: 158, endPoint y: 176, distance: 46.5
click at [158, 176] on div "Toggle navigation Home Practice Questions Speaking Practice Read Aloud Repeat S…" at bounding box center [506, 348] width 1012 height 696
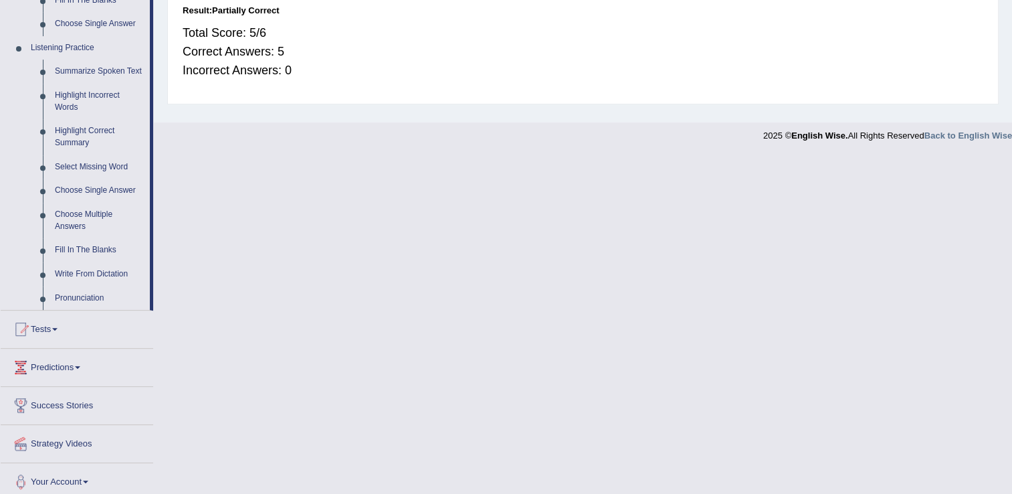
scroll to position [544, 0]
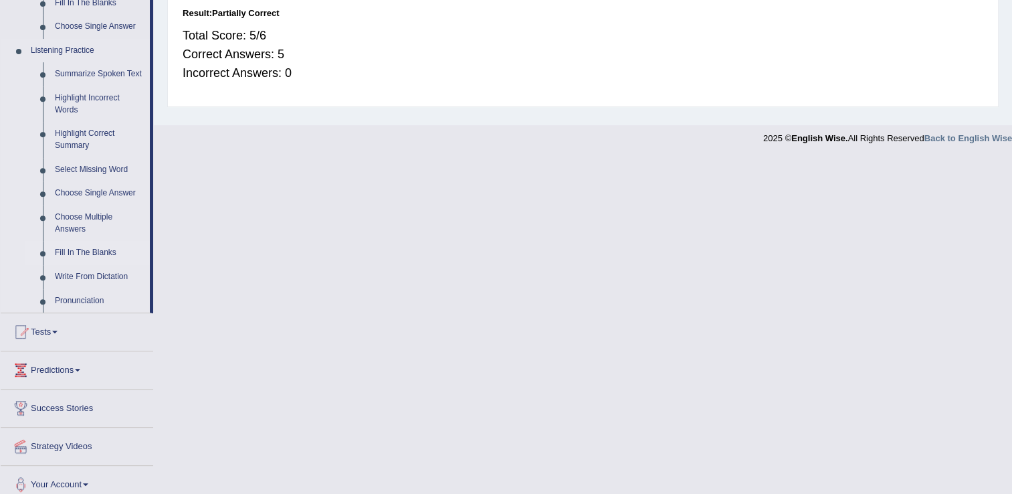
click at [91, 250] on link "Fill In The Blanks" at bounding box center [99, 253] width 101 height 24
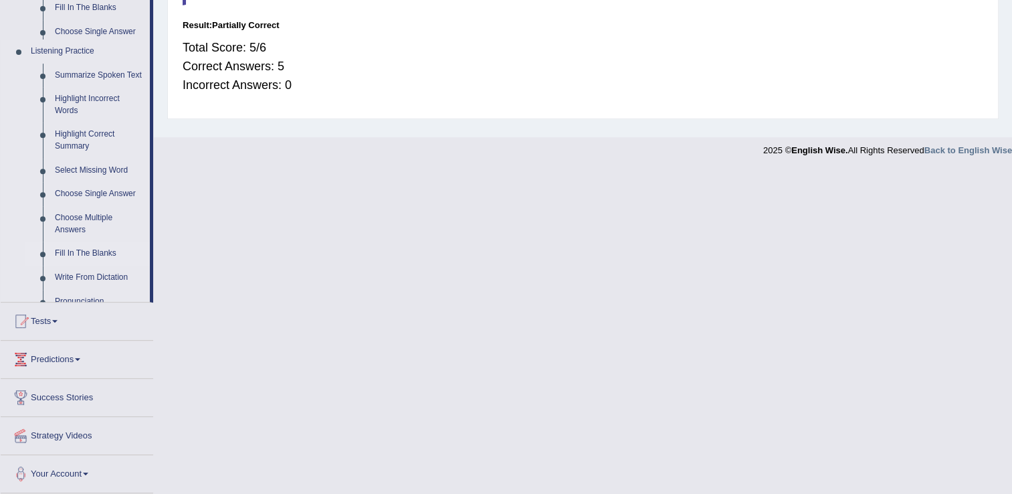
scroll to position [209, 0]
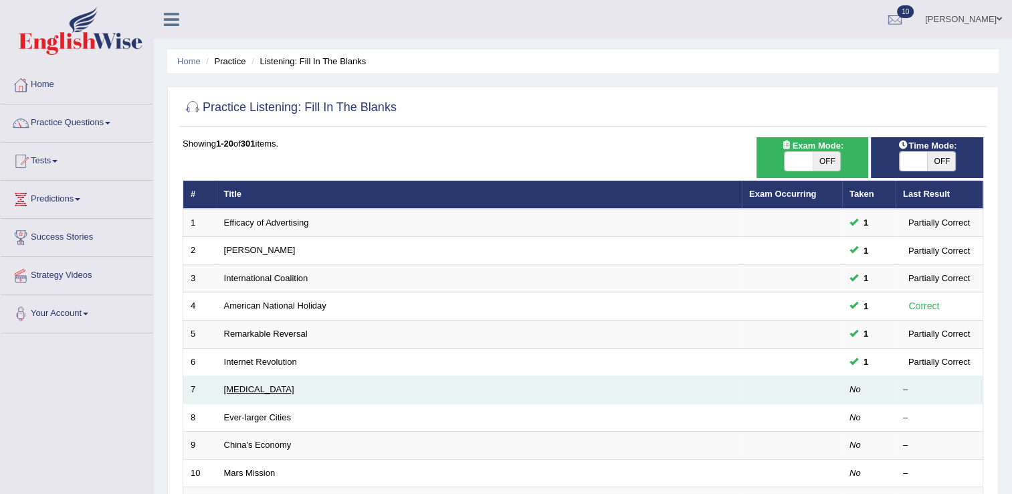
drag, startPoint x: 240, startPoint y: 384, endPoint x: 225, endPoint y: 385, distance: 14.8
drag, startPoint x: 225, startPoint y: 385, endPoint x: 198, endPoint y: 387, distance: 27.5
click at [198, 387] on td "7" at bounding box center [199, 390] width 33 height 28
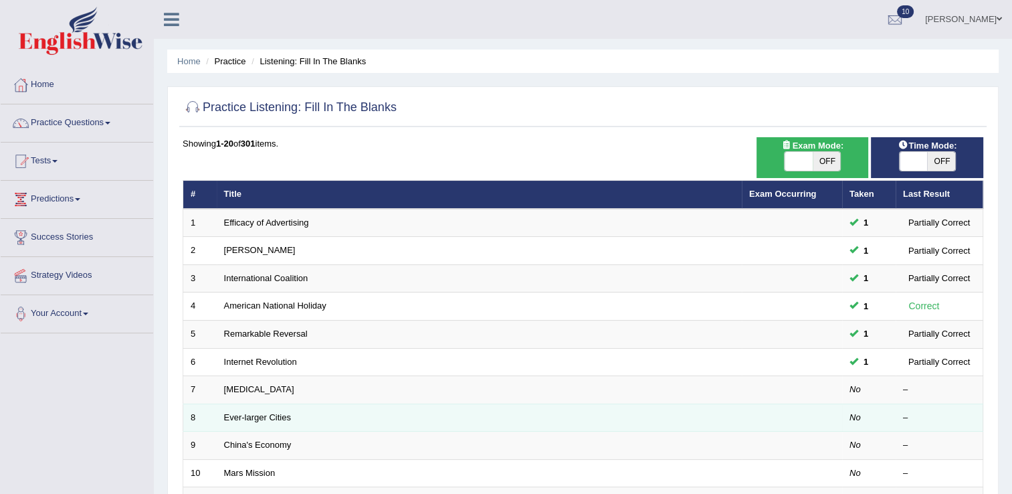
drag, startPoint x: 241, startPoint y: 389, endPoint x: 443, endPoint y: 413, distance: 203.5
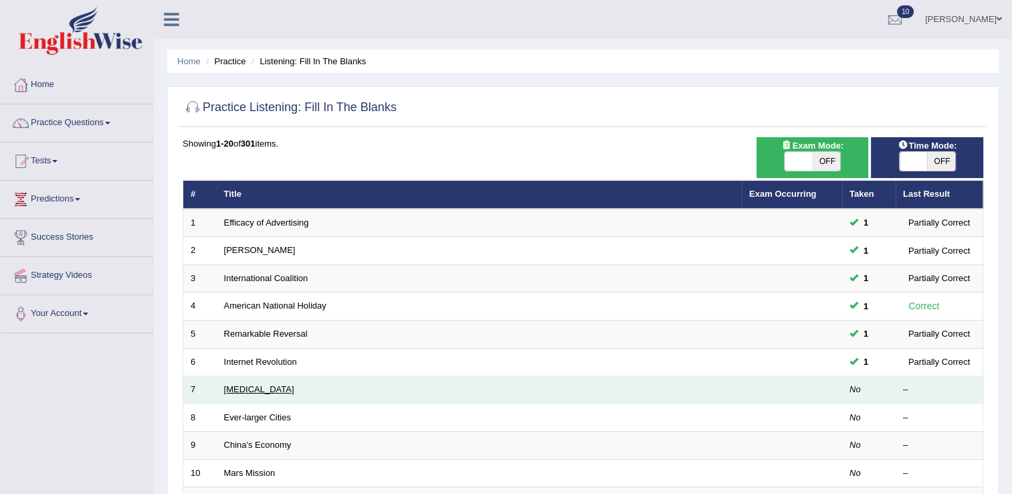
drag, startPoint x: 443, startPoint y: 413, endPoint x: 233, endPoint y: 385, distance: 212.0
click at [233, 385] on link "[MEDICAL_DATA]" at bounding box center [259, 389] width 70 height 10
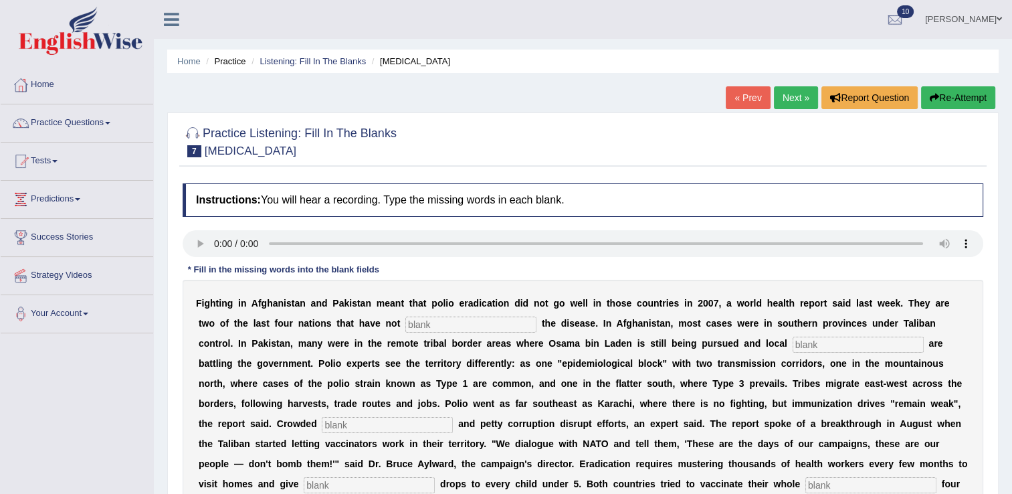
click at [495, 352] on div "F i g h t i n g i n A f g h a n i s t a n a n d P a k i s t a n m e a n t t h a…" at bounding box center [583, 404] width 801 height 248
click at [405, 319] on input "text" at bounding box center [470, 324] width 131 height 16
type input "i"
type input "eliminated"
click at [793, 349] on input "text" at bounding box center [858, 345] width 131 height 16
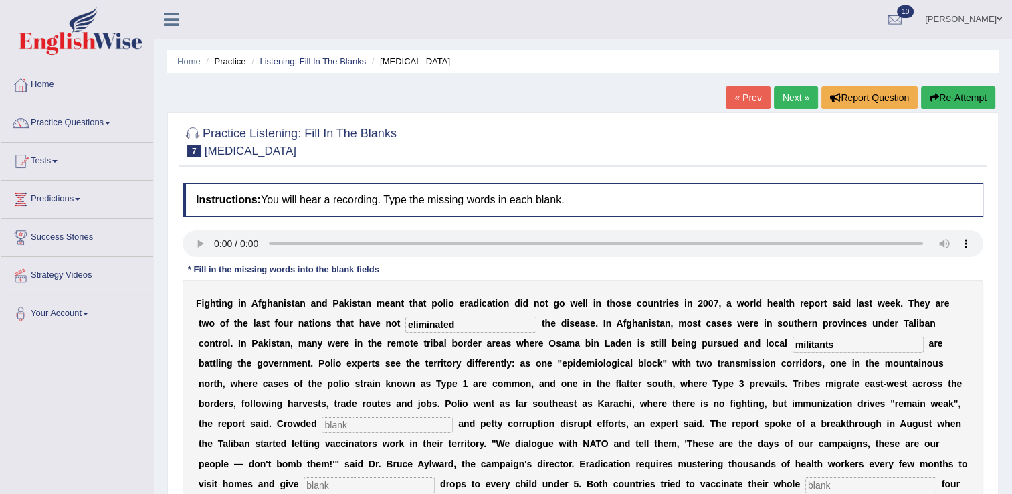
type input "militants"
click at [453, 417] on input "text" at bounding box center [387, 425] width 131 height 16
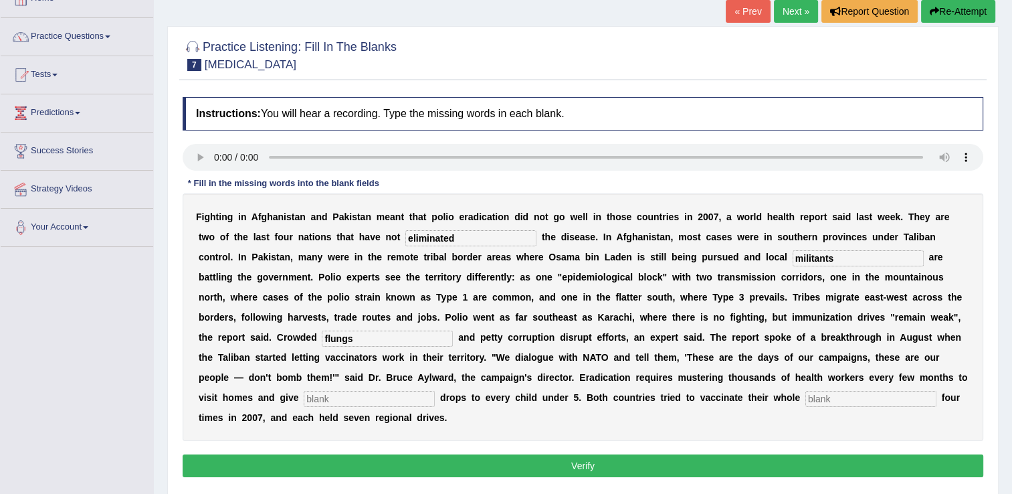
scroll to position [87, 0]
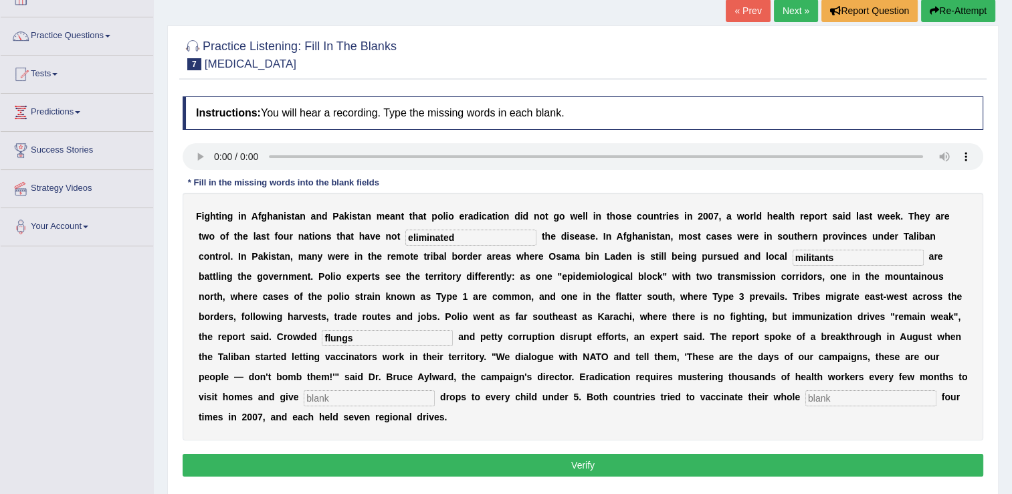
type input "flungs"
click at [435, 390] on input "text" at bounding box center [369, 398] width 131 height 16
type input "vaccine"
click at [806, 399] on input "text" at bounding box center [871, 398] width 131 height 16
type input "population"
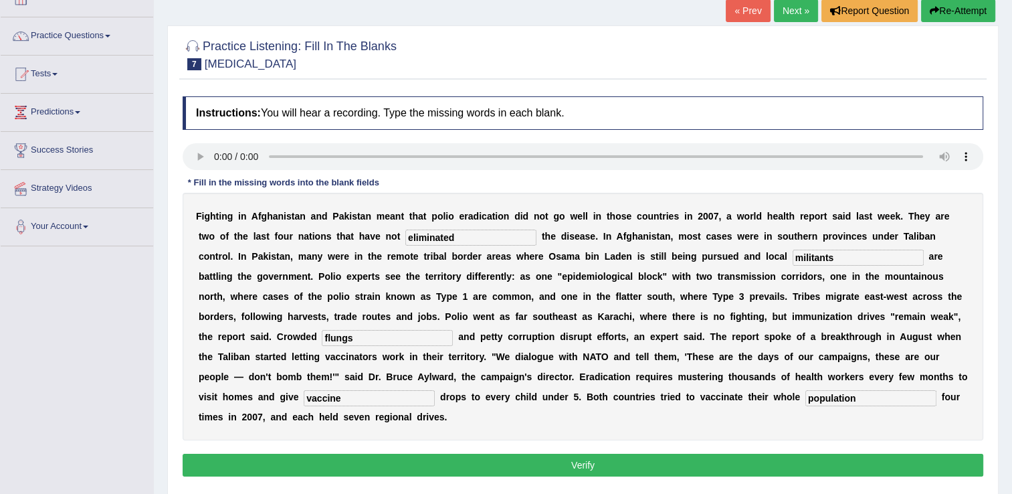
click at [369, 454] on button "Verify" at bounding box center [583, 465] width 801 height 23
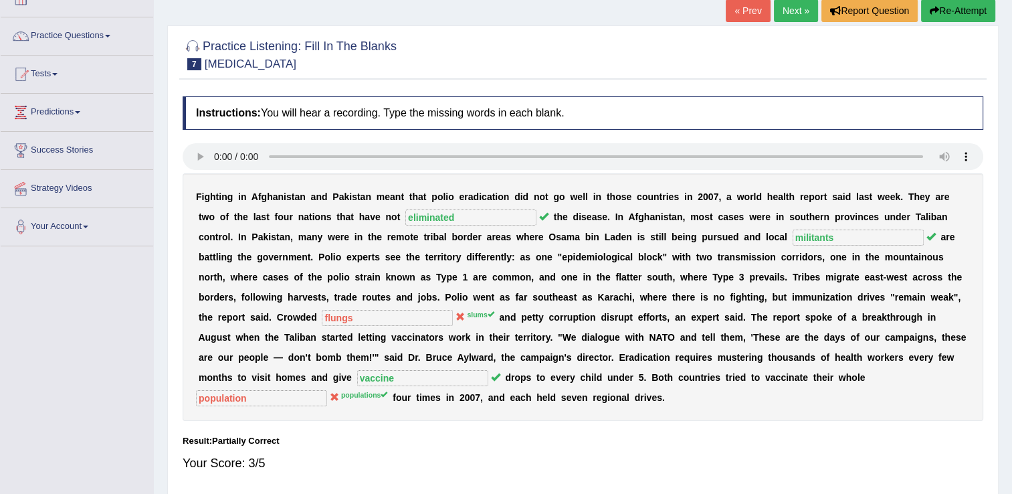
click at [786, 9] on link "Next »" at bounding box center [796, 10] width 44 height 23
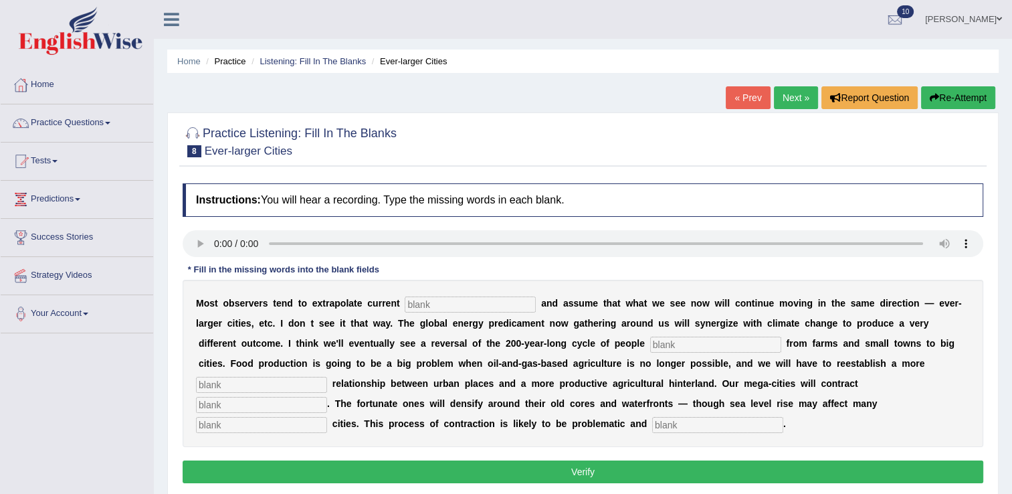
click at [436, 301] on input "text" at bounding box center [470, 304] width 131 height 16
type input "tram"
click at [650, 341] on input "text" at bounding box center [715, 345] width 131 height 16
type input "moving"
click at [327, 377] on input "text" at bounding box center [261, 385] width 131 height 16
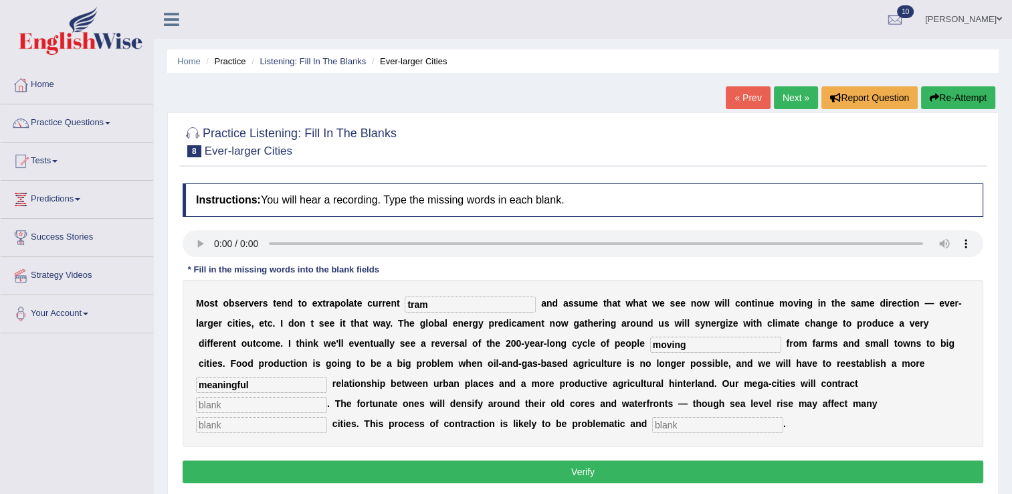
type input "meaningful"
click at [327, 397] on input "text" at bounding box center [261, 405] width 131 height 16
type input "substantially"
click at [327, 417] on input "text" at bounding box center [261, 425] width 131 height 16
type input "harbour"
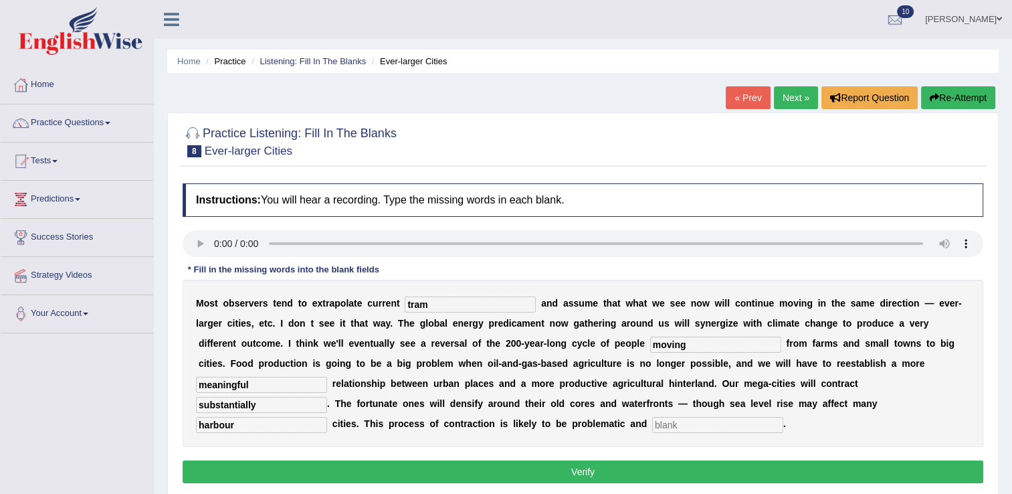
click at [652, 425] on input "text" at bounding box center [717, 425] width 131 height 16
type input "disorderely"
click at [251, 475] on button "Verify" at bounding box center [583, 471] width 801 height 23
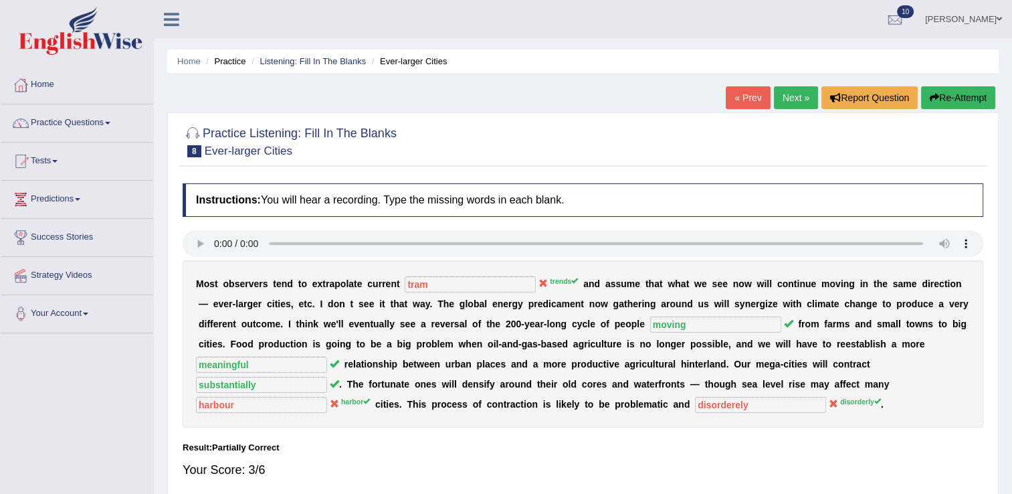
click at [795, 94] on link "Next »" at bounding box center [796, 97] width 44 height 23
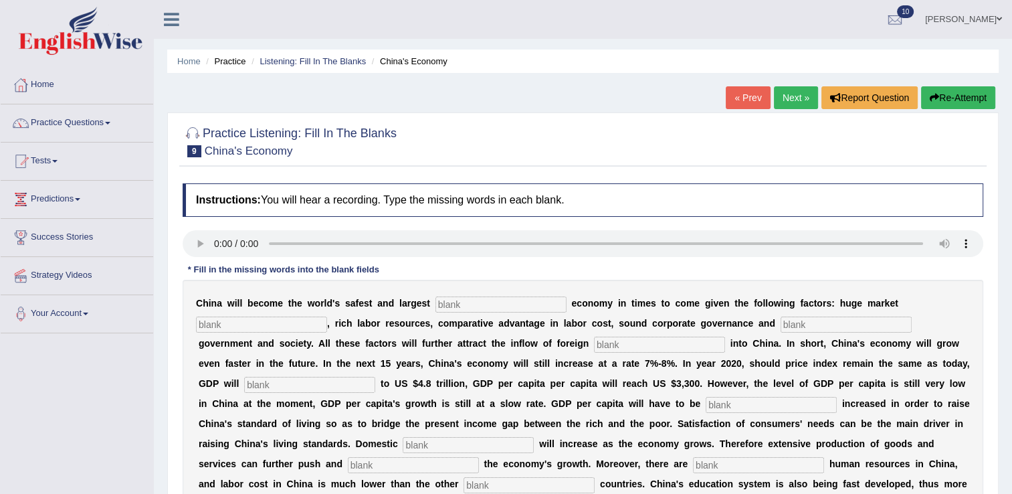
click at [454, 304] on input "text" at bounding box center [501, 304] width 131 height 16
type input "investment"
click at [327, 316] on input "text" at bounding box center [261, 324] width 131 height 16
type input "potentia"
